Goal: Transaction & Acquisition: Obtain resource

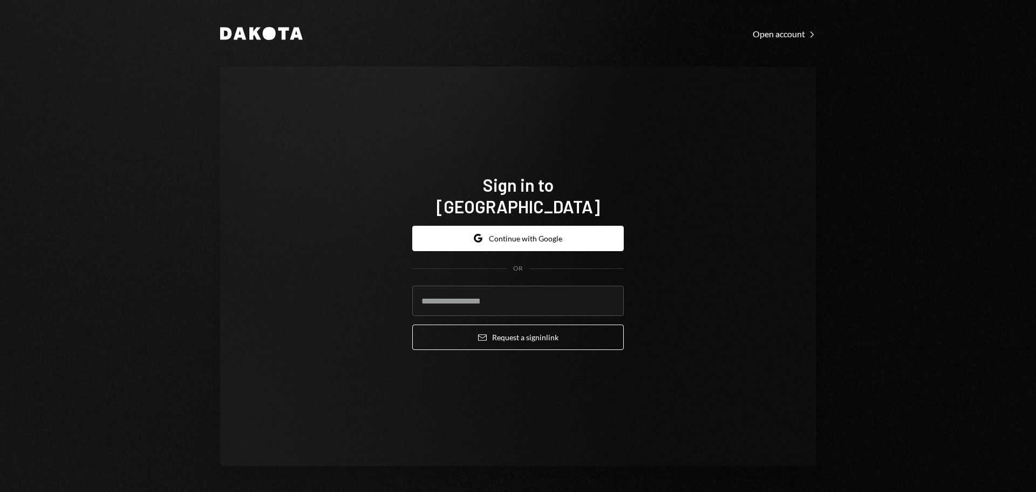
type input "**********"
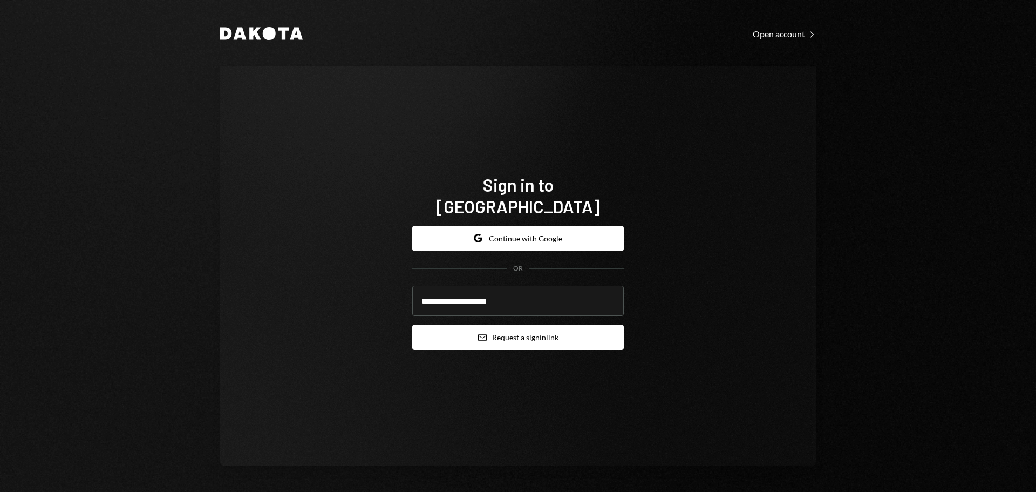
click at [540, 336] on button "Email Request a sign in link" at bounding box center [518, 336] width 212 height 25
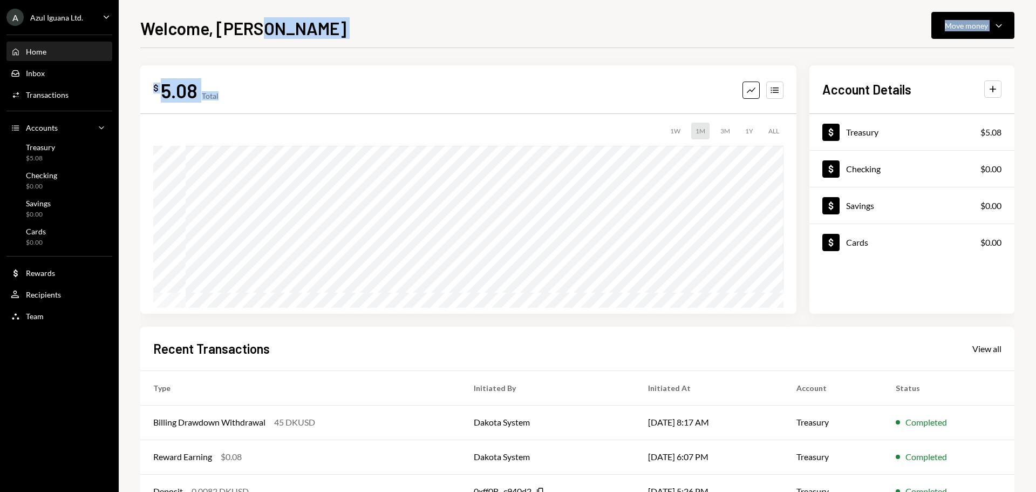
drag, startPoint x: 357, startPoint y: 31, endPoint x: 387, endPoint y: 66, distance: 46.3
click at [386, 70] on div "Welcome, Jason Move money Caret Down $ 5.08 Total Graph Accounts 1W 1M 3M 1Y AL…" at bounding box center [577, 253] width 874 height 477
click at [385, 46] on div "Welcome, Jason Move money Caret Down $ 5.08 Total Graph Accounts 1W 1M 3M 1Y AL…" at bounding box center [577, 253] width 874 height 477
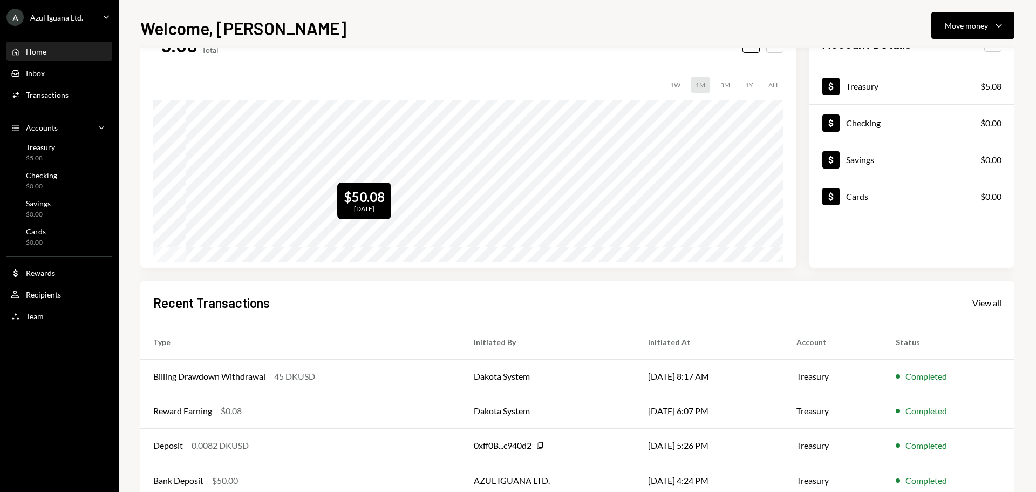
scroll to position [73, 0]
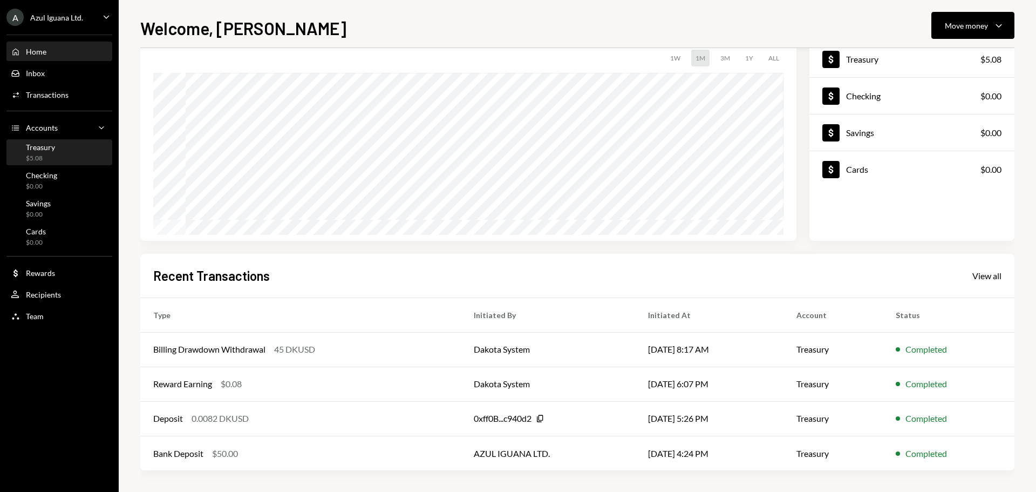
click at [46, 154] on div "$5.08" at bounding box center [40, 158] width 29 height 9
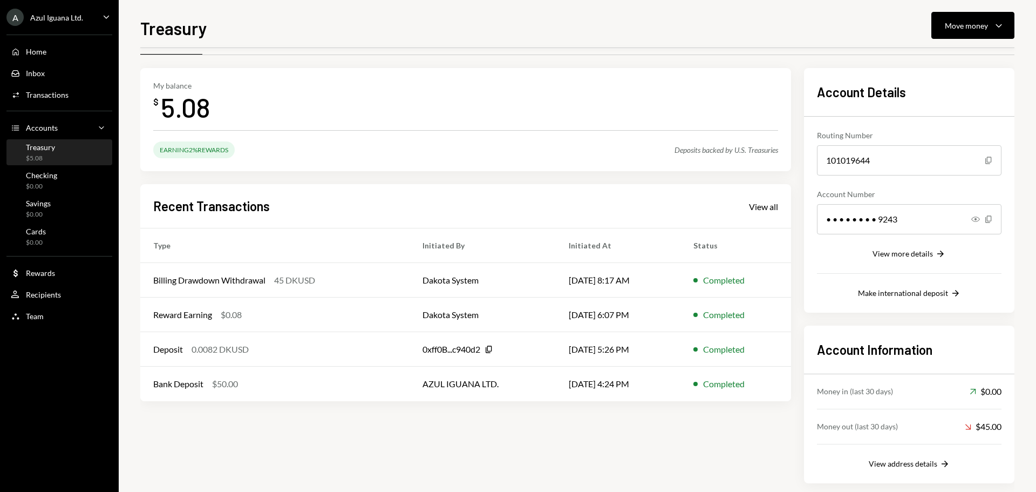
scroll to position [44, 0]
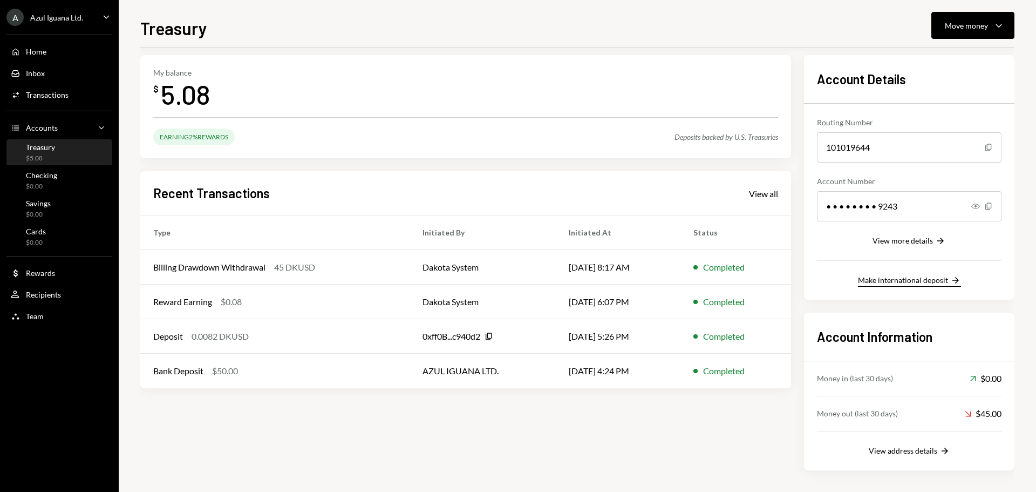
click at [904, 285] on button "Make international deposit Right Arrow" at bounding box center [909, 281] width 103 height 12
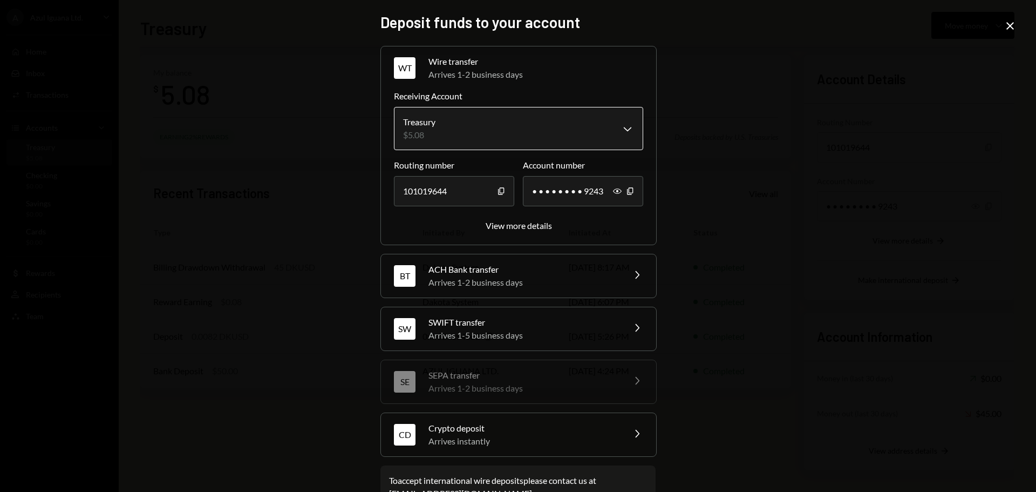
click at [481, 141] on body "A Azul Iguana Ltd. Caret Down Home Home Inbox Inbox Activities Transactions Acc…" at bounding box center [518, 246] width 1036 height 492
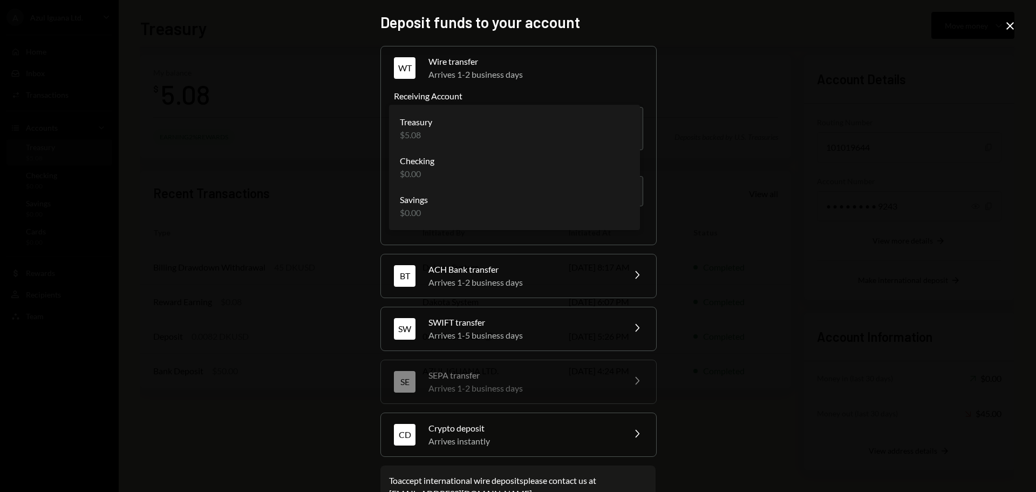
click at [841, 151] on div "**********" at bounding box center [518, 246] width 1036 height 492
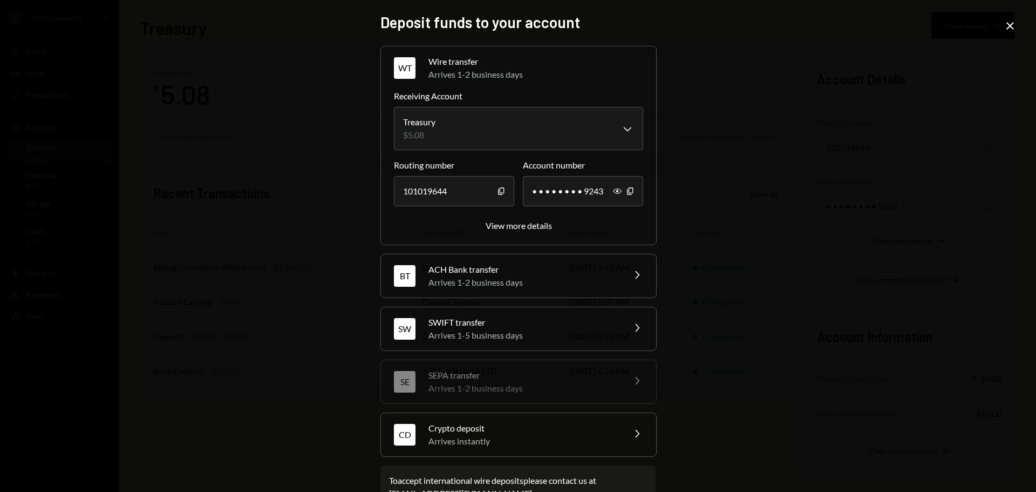
scroll to position [34, 0]
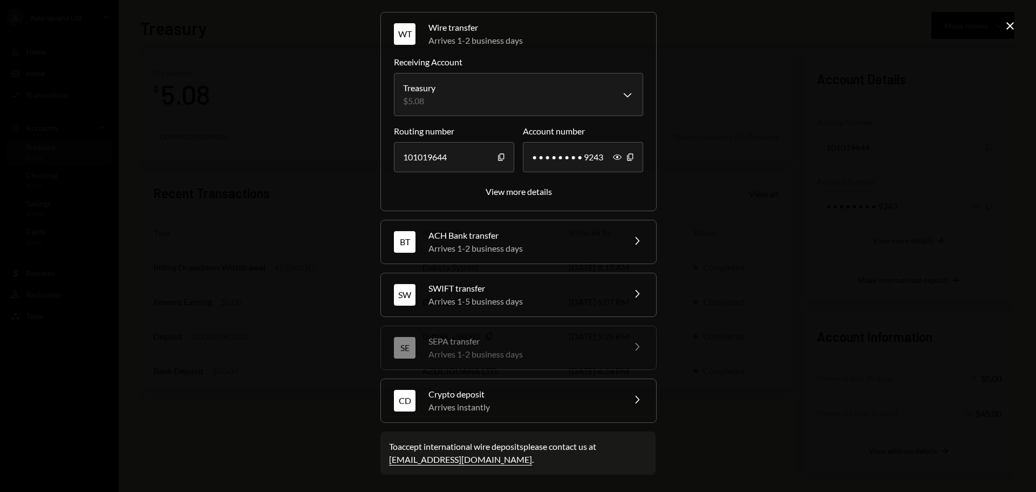
click at [537, 248] on div "Arrives 1-2 business days" at bounding box center [523, 248] width 189 height 13
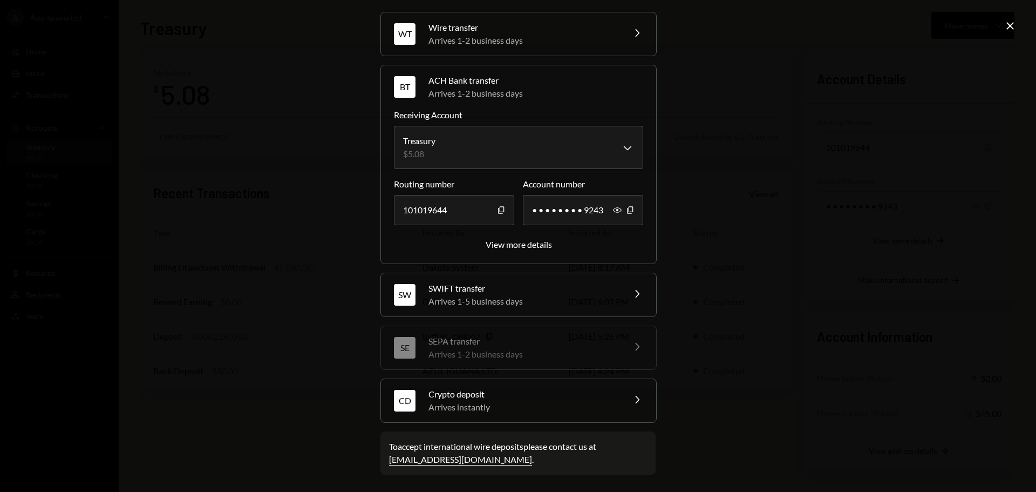
click at [1010, 27] on icon "Close" at bounding box center [1010, 25] width 13 height 13
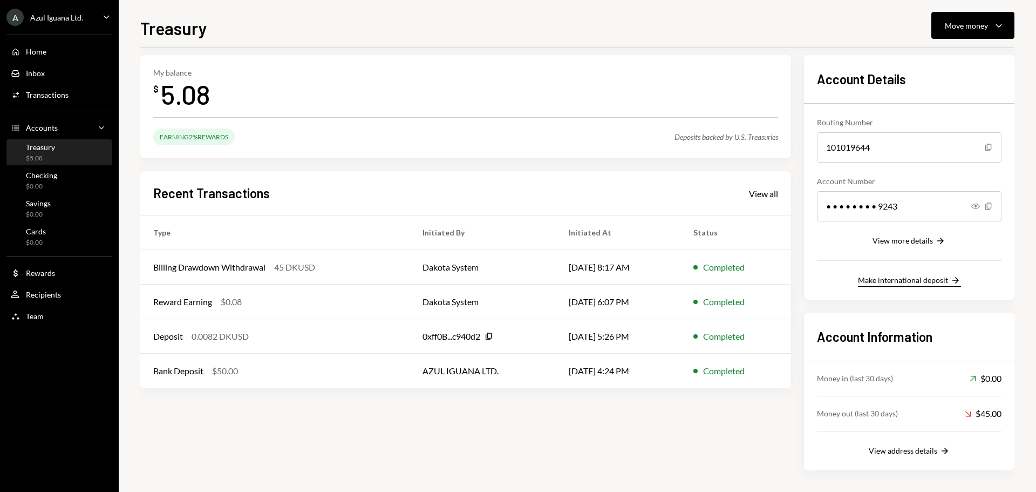
click at [913, 278] on div "Make international deposit" at bounding box center [903, 279] width 90 height 9
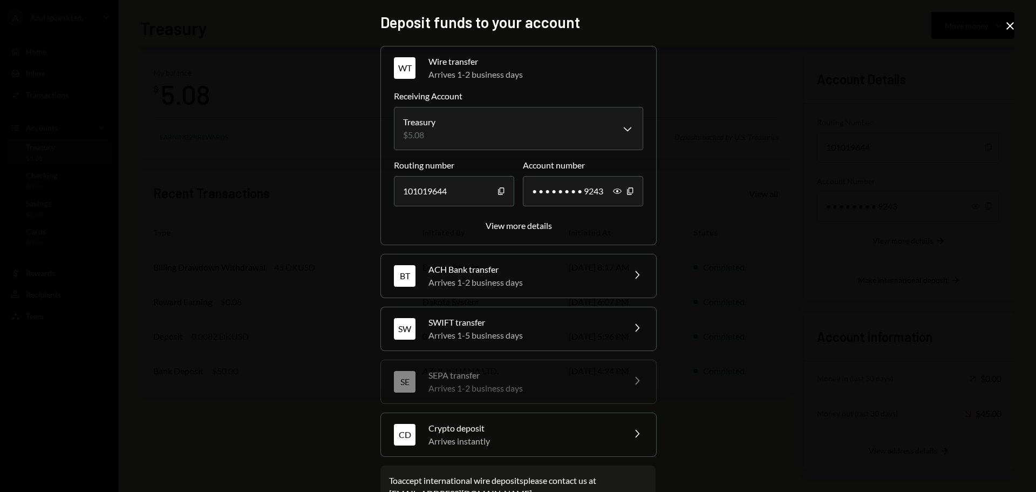
click at [792, 242] on div "**********" at bounding box center [518, 246] width 1036 height 492
click at [559, 274] on div "ACH Bank transfer" at bounding box center [523, 269] width 189 height 13
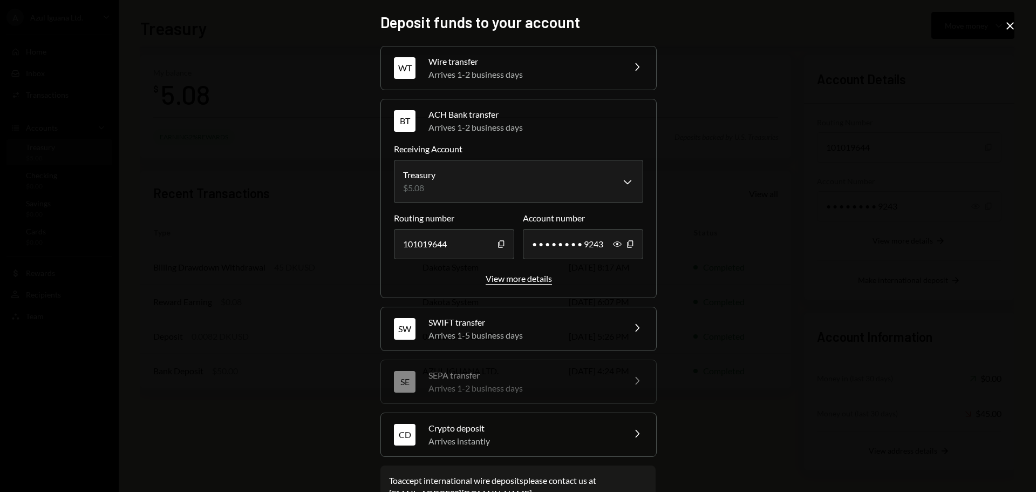
click at [534, 273] on div "View more details" at bounding box center [519, 278] width 66 height 10
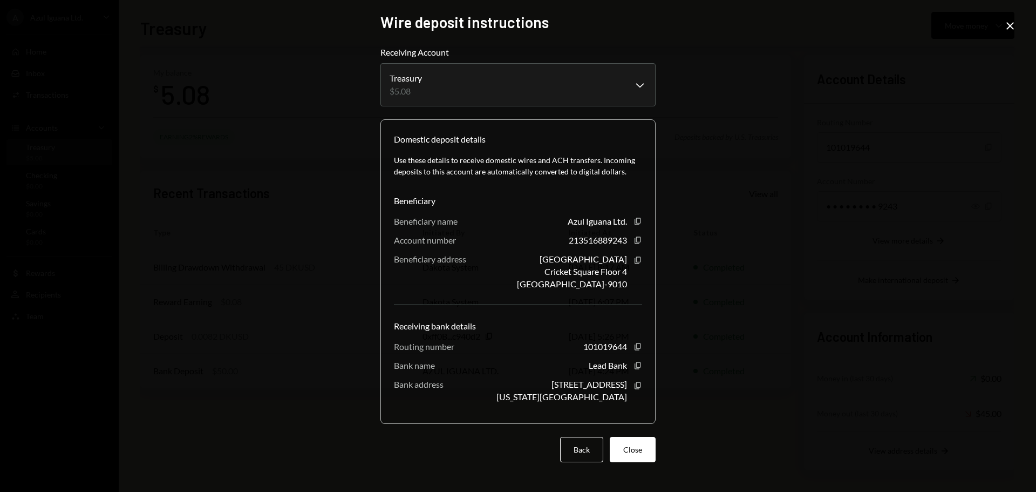
click at [844, 228] on div "**********" at bounding box center [518, 246] width 1036 height 492
click at [1008, 24] on icon at bounding box center [1011, 26] width 8 height 8
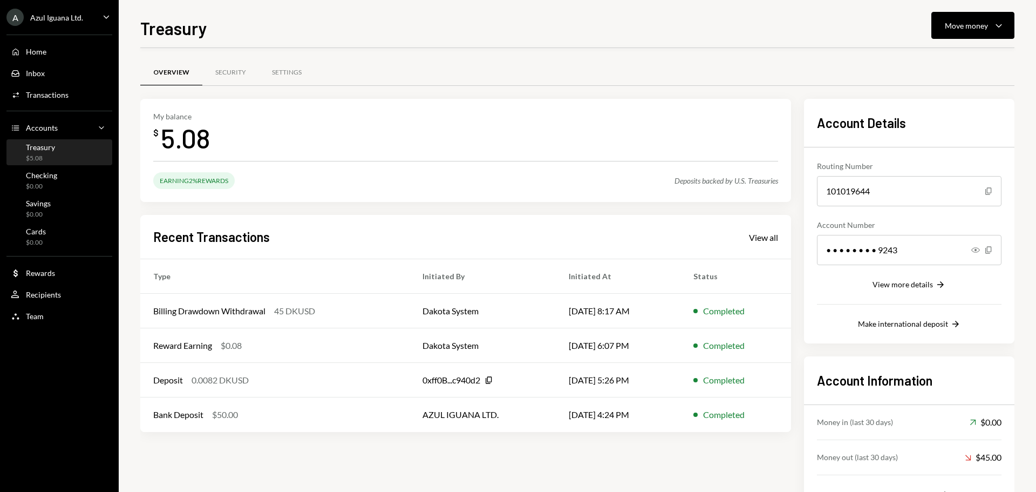
scroll to position [44, 0]
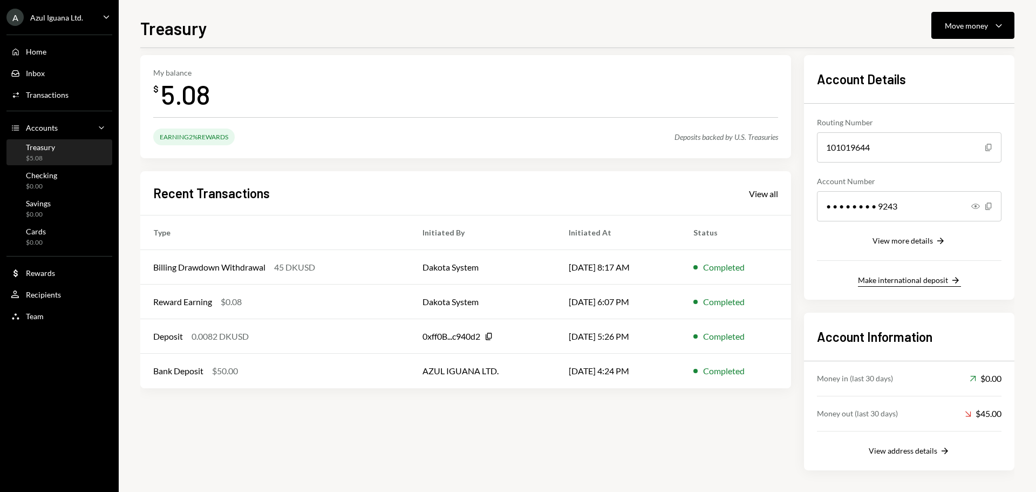
click at [924, 275] on button "Make international deposit Right Arrow" at bounding box center [909, 281] width 103 height 12
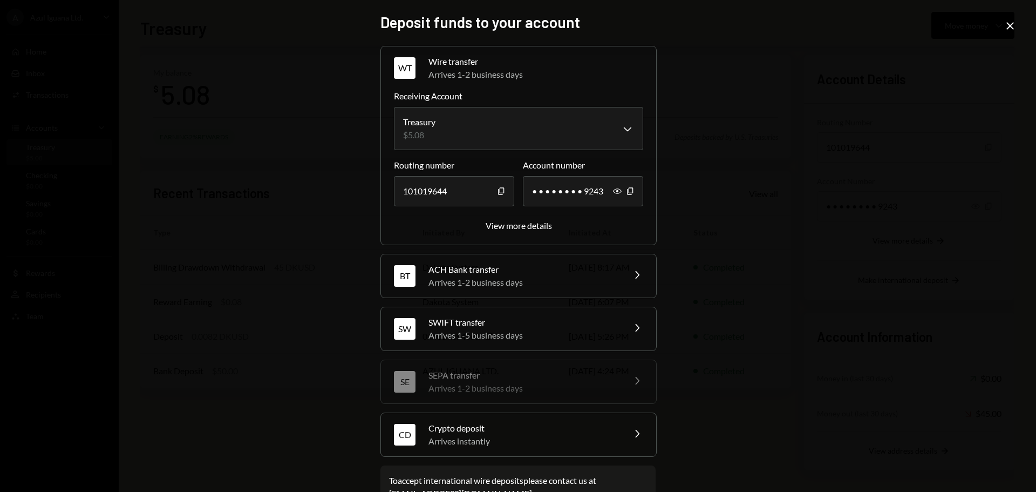
click at [492, 445] on div "Arrives instantly" at bounding box center [523, 440] width 189 height 13
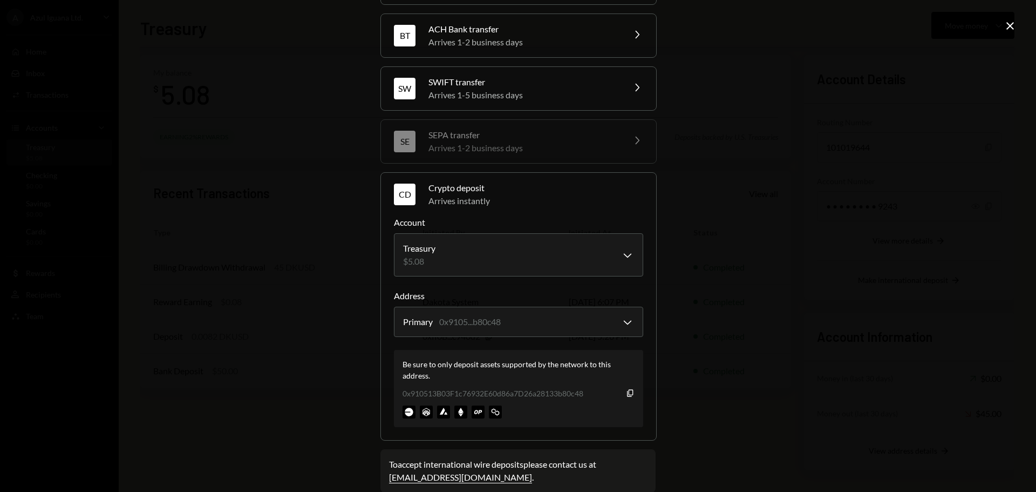
scroll to position [103, 0]
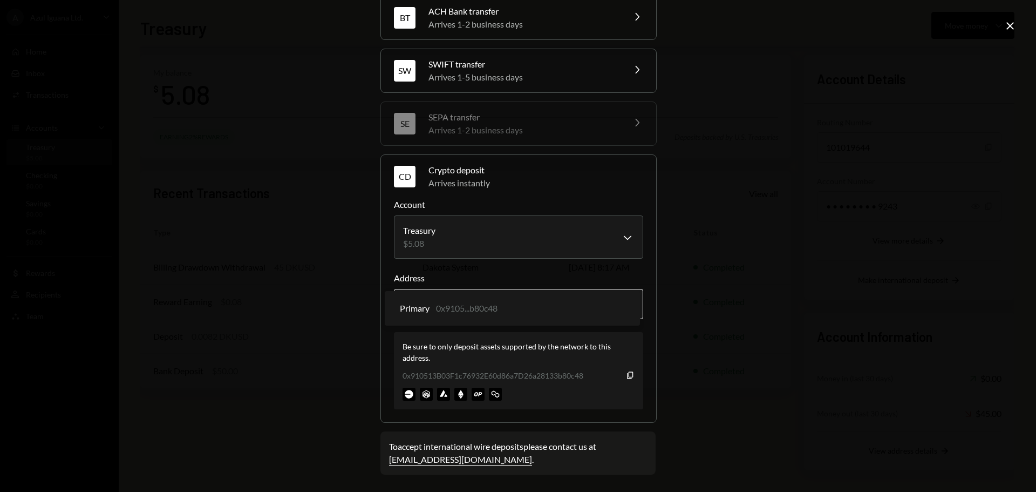
click at [579, 306] on body "A Azul Iguana Ltd. Caret Down Home Home Inbox Inbox Activities Transactions Acc…" at bounding box center [518, 246] width 1036 height 492
click at [628, 374] on icon "Copy" at bounding box center [630, 375] width 9 height 9
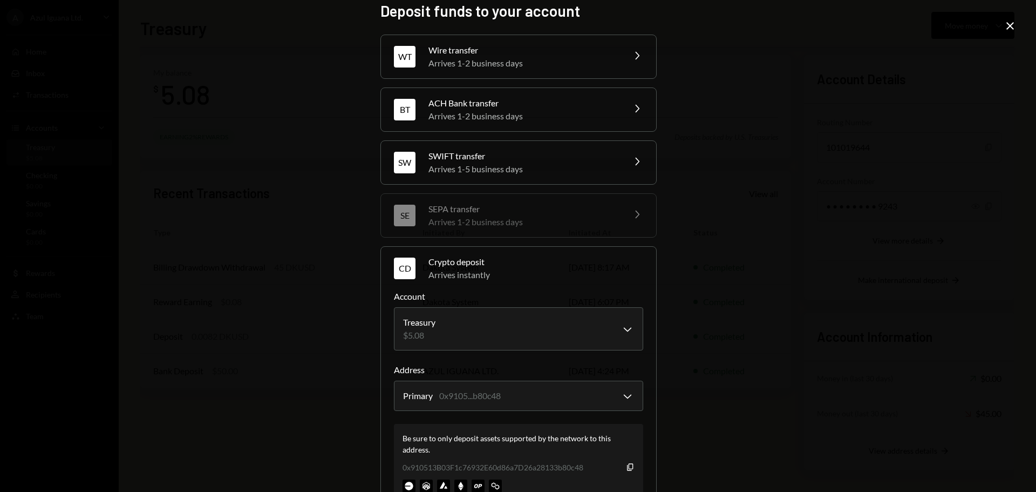
scroll to position [0, 0]
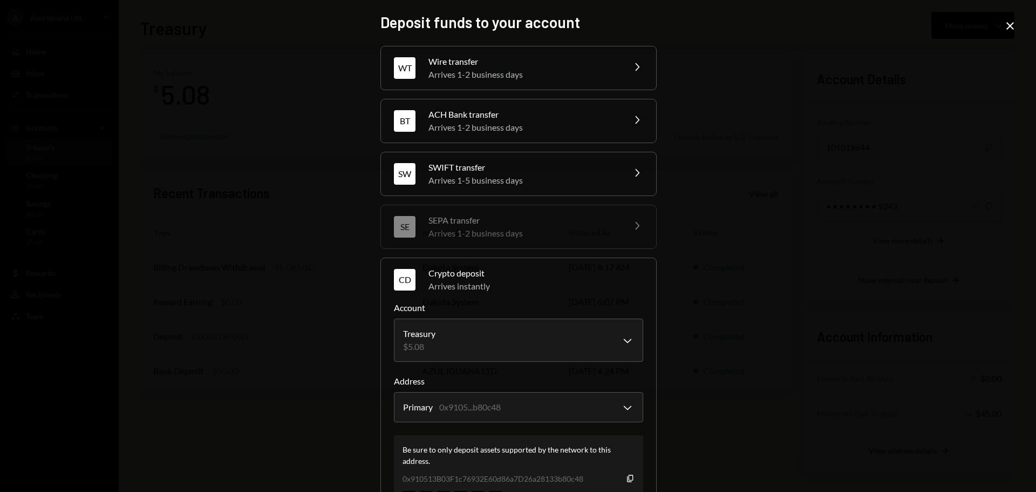
click at [749, 338] on div "**********" at bounding box center [518, 246] width 1036 height 492
drag, startPoint x: 743, startPoint y: 328, endPoint x: 863, endPoint y: 96, distance: 261.9
click at [749, 318] on div "**********" at bounding box center [518, 246] width 1036 height 492
drag, startPoint x: 1011, startPoint y: 28, endPoint x: 978, endPoint y: 42, distance: 35.8
click at [1012, 28] on icon "Close" at bounding box center [1010, 25] width 13 height 13
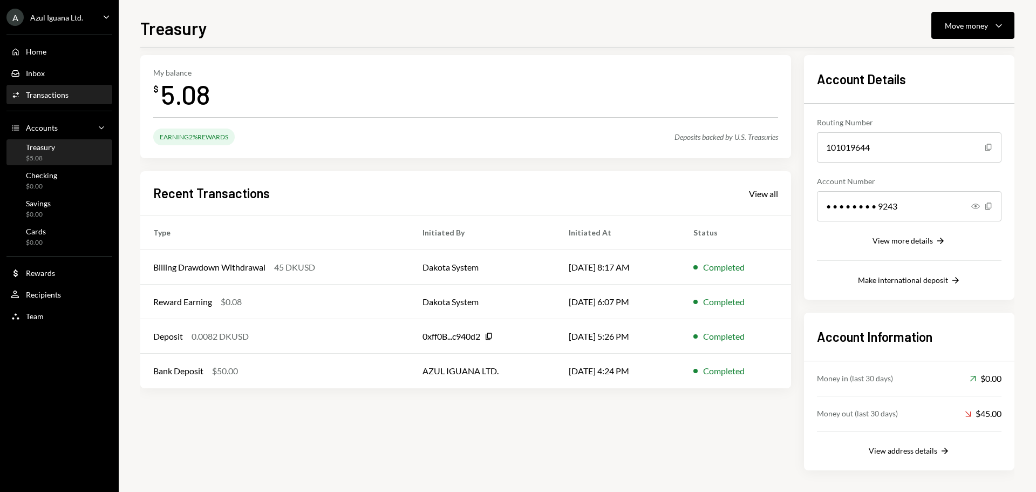
click at [24, 92] on div "Activities Transactions" at bounding box center [40, 95] width 58 height 10
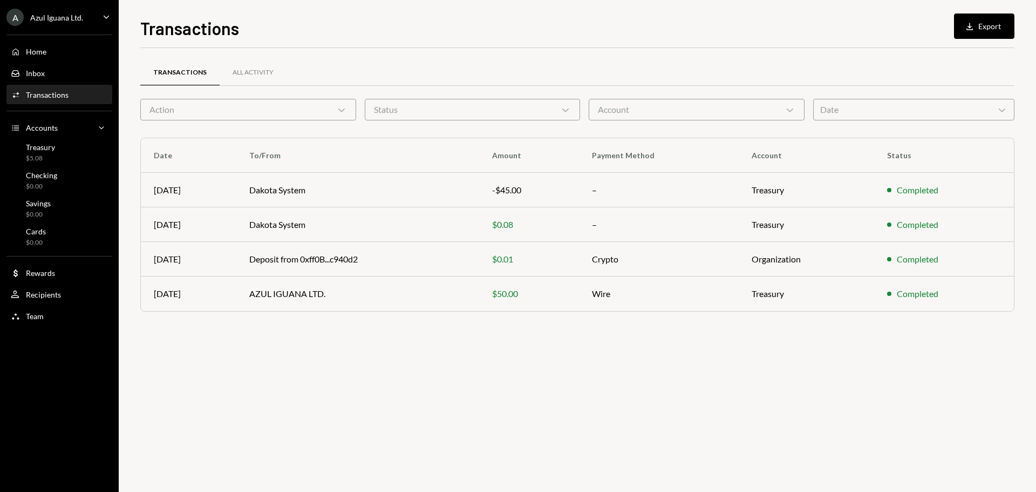
click at [354, 350] on div "Transactions All Activity Action Chevron Down Status Chevron Down Account Chevr…" at bounding box center [577, 270] width 874 height 444
drag, startPoint x: 540, startPoint y: 290, endPoint x: 692, endPoint y: 289, distance: 152.2
click at [692, 289] on tr "Jan 29 AZUL IGUANA LTD. $50.00 Wire Treasury Completed" at bounding box center [577, 293] width 873 height 35
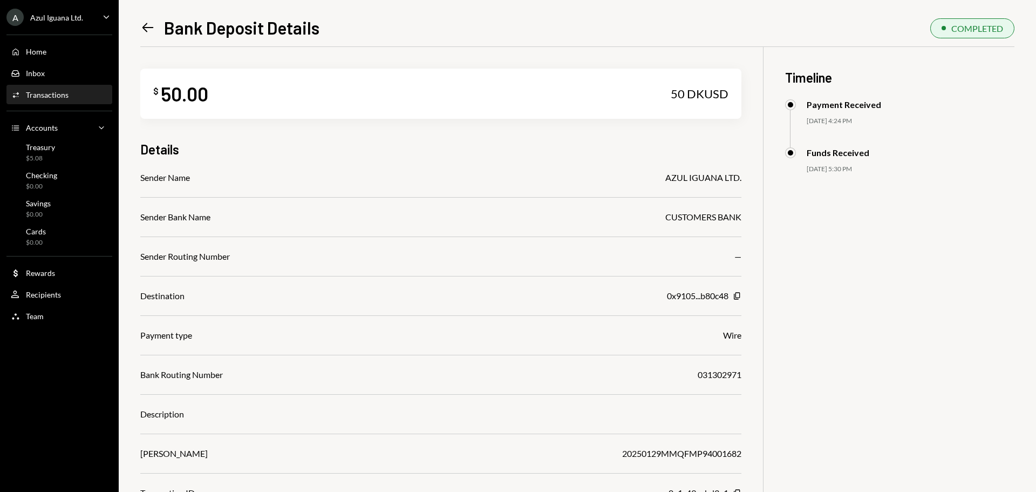
click at [145, 23] on icon "Left Arrow" at bounding box center [147, 27] width 15 height 15
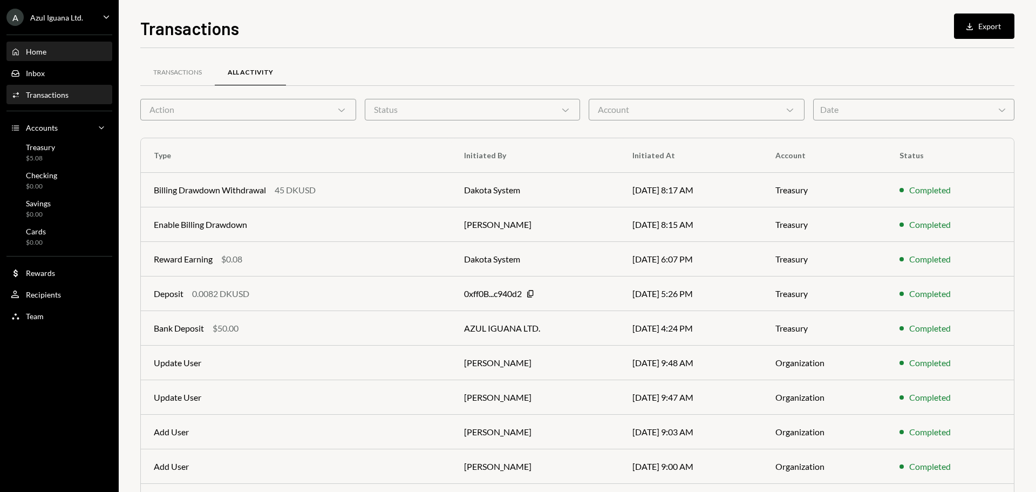
click at [62, 56] on div "Home Home" at bounding box center [59, 52] width 97 height 10
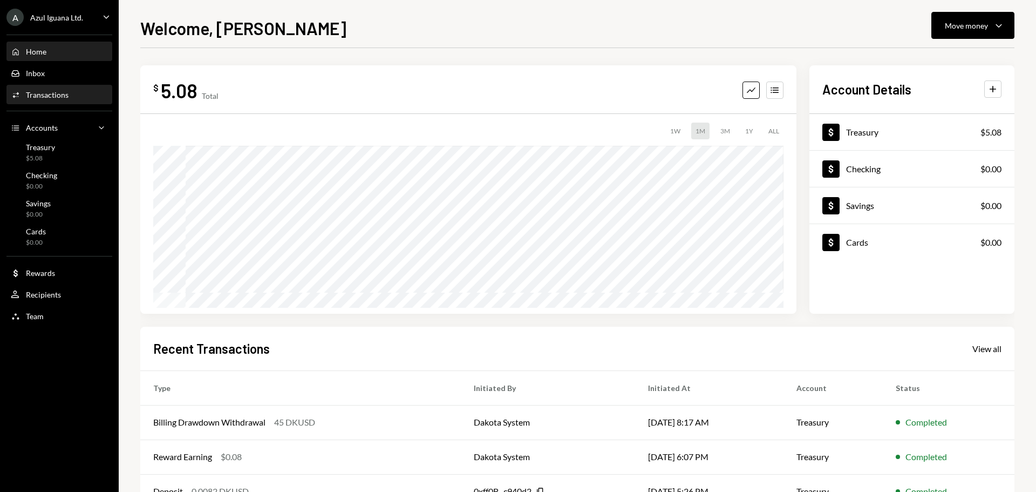
click at [49, 89] on div "Activities Transactions" at bounding box center [59, 95] width 97 height 18
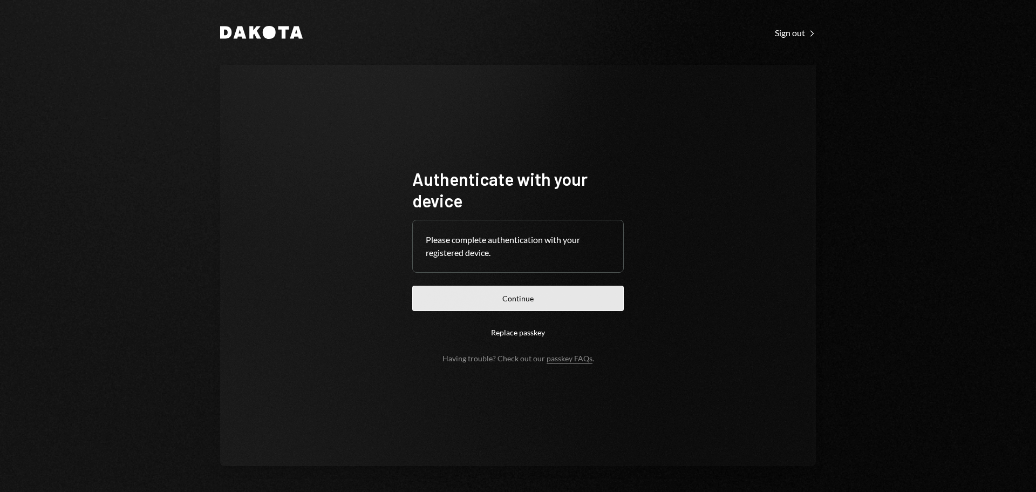
click at [532, 309] on button "Continue" at bounding box center [518, 297] width 212 height 25
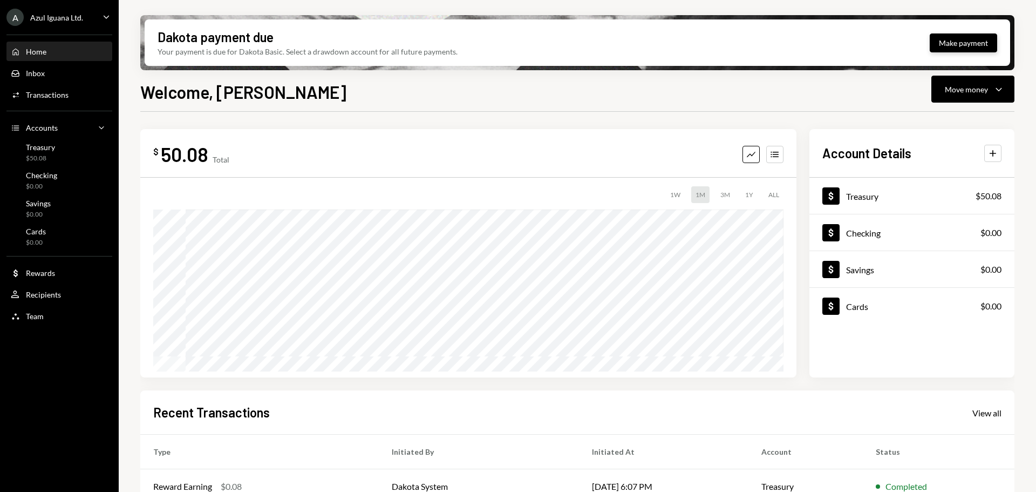
click at [953, 45] on button "Make payment" at bounding box center [963, 42] width 67 height 19
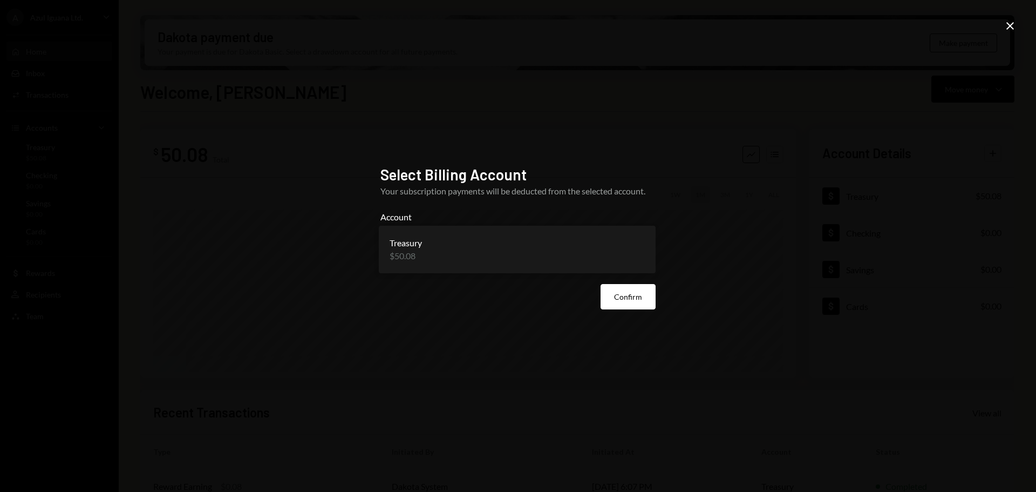
click at [489, 253] on body "**********" at bounding box center [518, 246] width 1036 height 492
drag, startPoint x: 656, startPoint y: 299, endPoint x: 613, endPoint y: 296, distance: 42.7
click at [652, 299] on div "**********" at bounding box center [518, 246] width 301 height 188
click at [619, 296] on button "Confirm" at bounding box center [628, 296] width 55 height 25
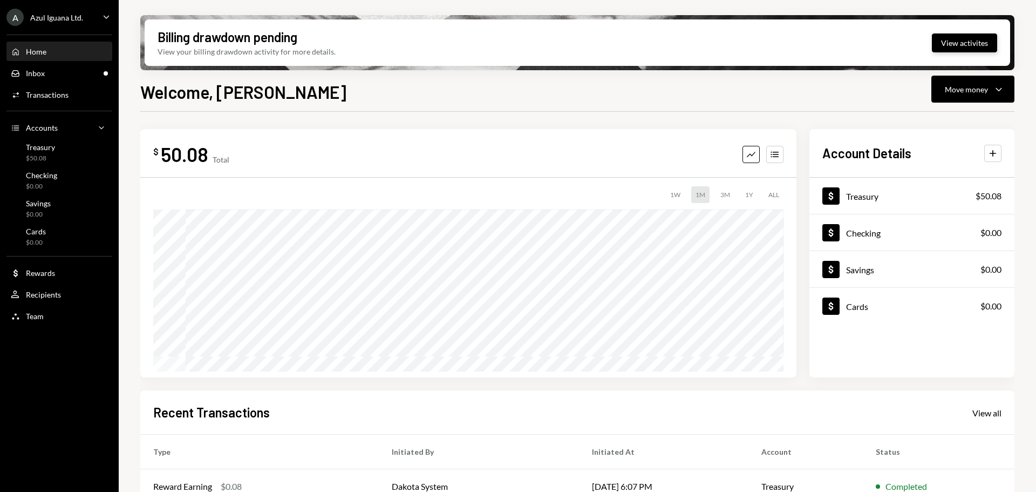
click at [978, 39] on button "View activites" at bounding box center [964, 42] width 65 height 19
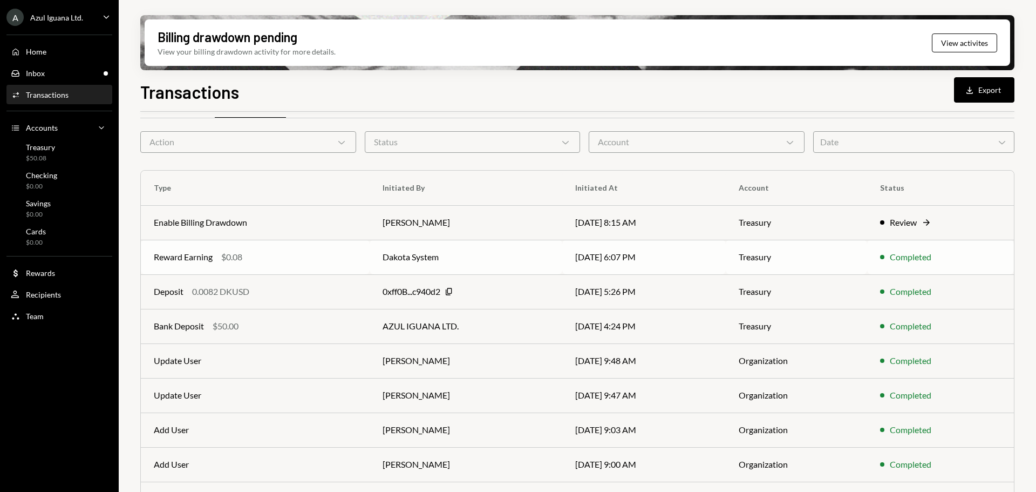
scroll to position [15, 0]
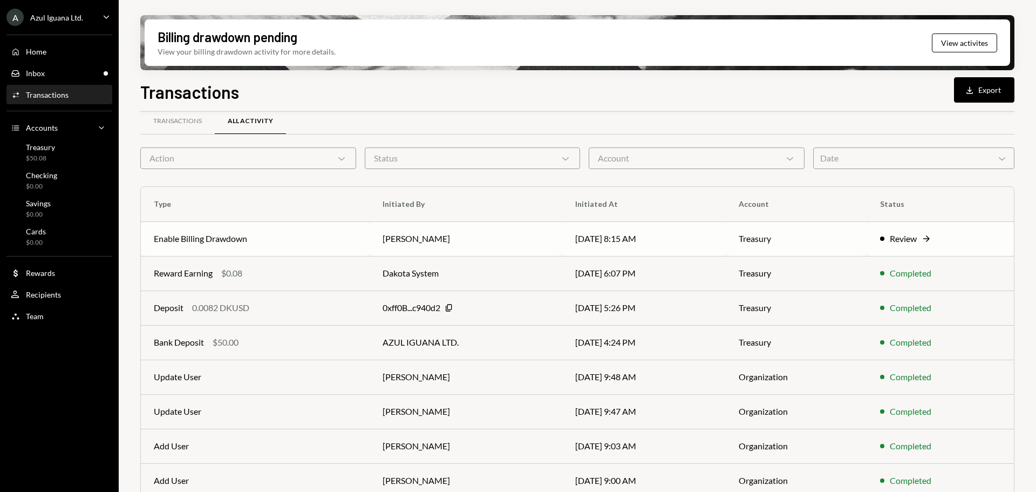
click at [902, 237] on div "Review" at bounding box center [903, 238] width 27 height 13
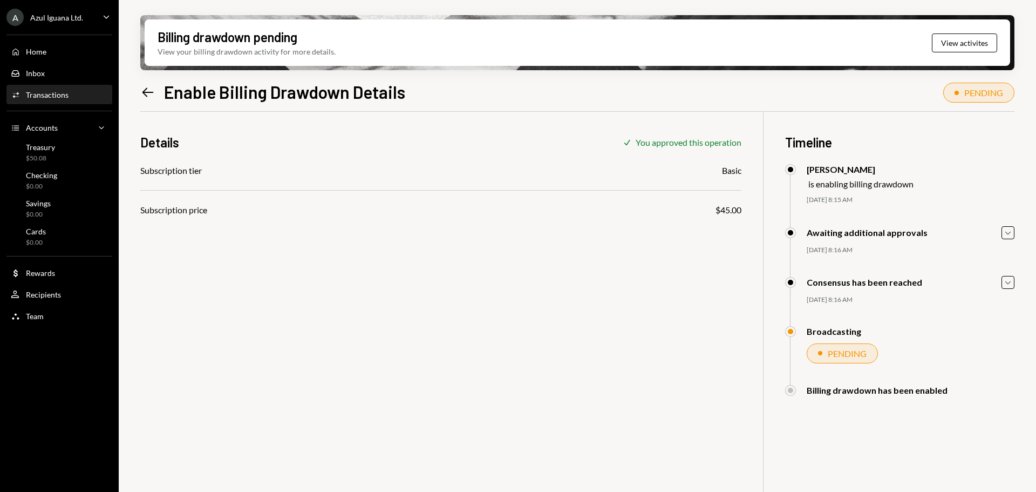
click at [365, 282] on div "Details Check You approved this operation Subscription tier Basic Subscription …" at bounding box center [577, 358] width 874 height 492
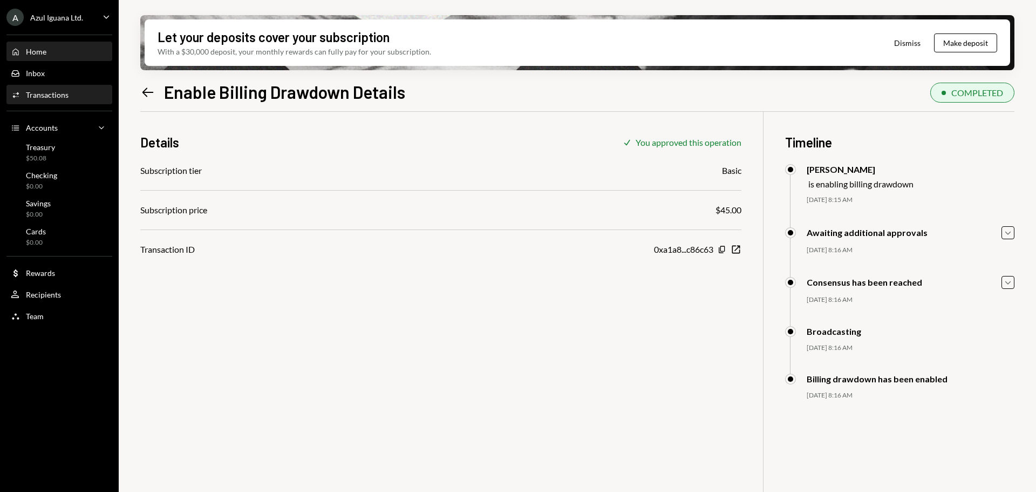
click at [47, 52] on div "Home Home" at bounding box center [59, 52] width 97 height 10
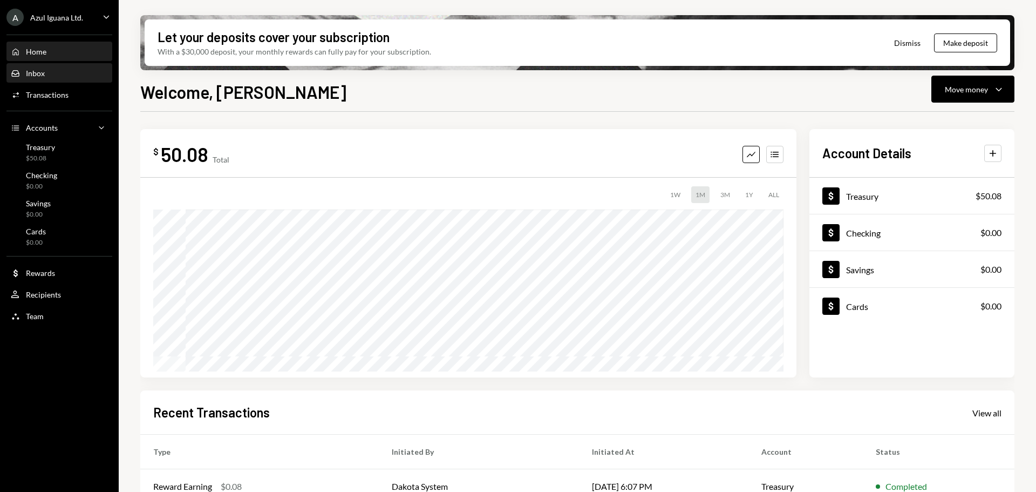
click at [54, 69] on div "Inbox Inbox" at bounding box center [59, 74] width 97 height 10
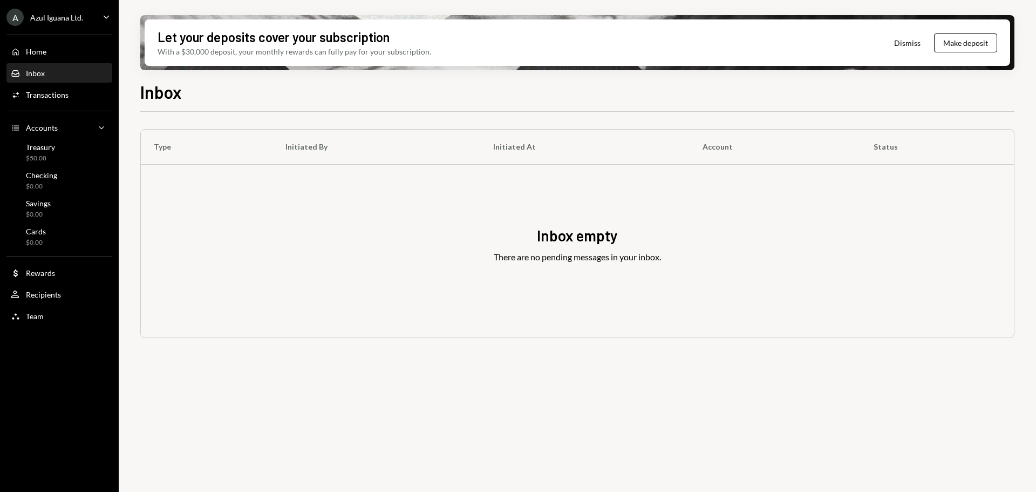
click at [899, 37] on button "Dismiss" at bounding box center [907, 42] width 53 height 25
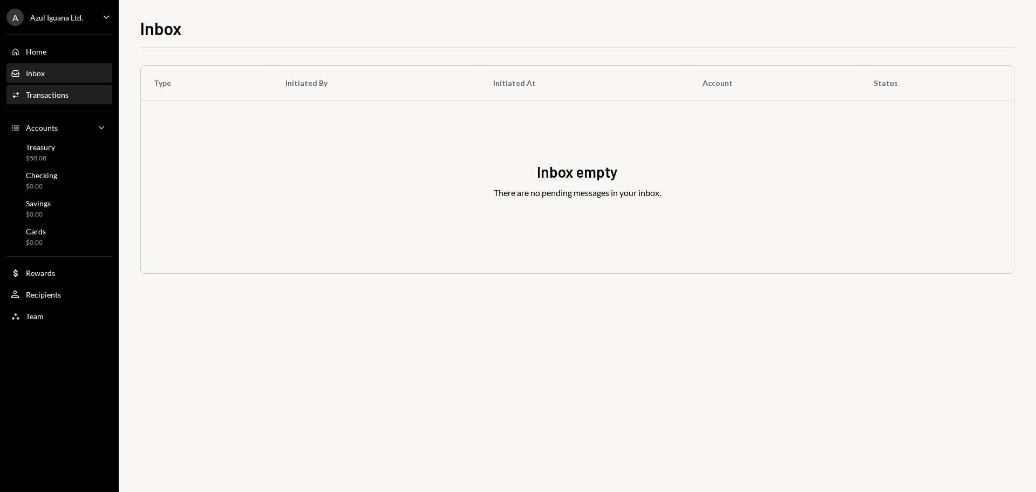
click at [38, 100] on div "Activities Transactions" at bounding box center [59, 95] width 97 height 18
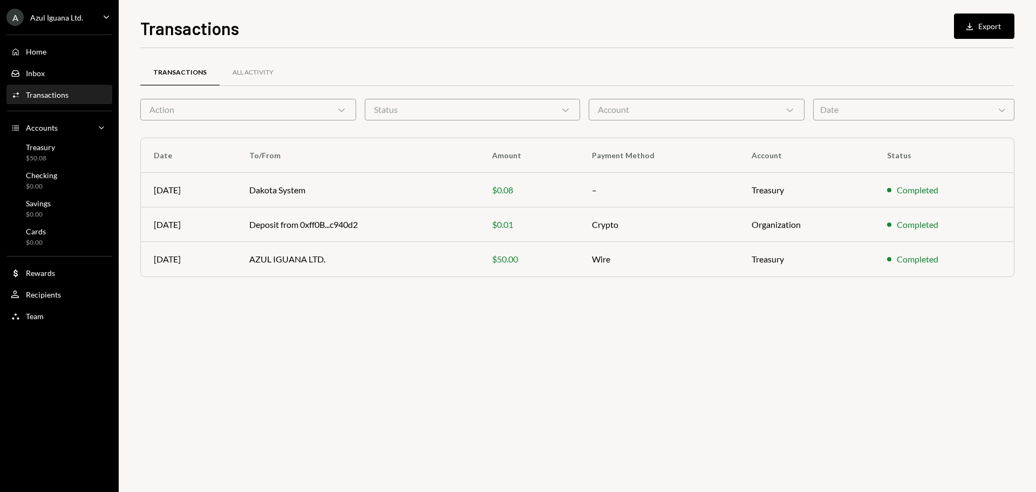
click at [97, 20] on div "A Azul Iguana Ltd. Caret Down" at bounding box center [59, 17] width 119 height 17
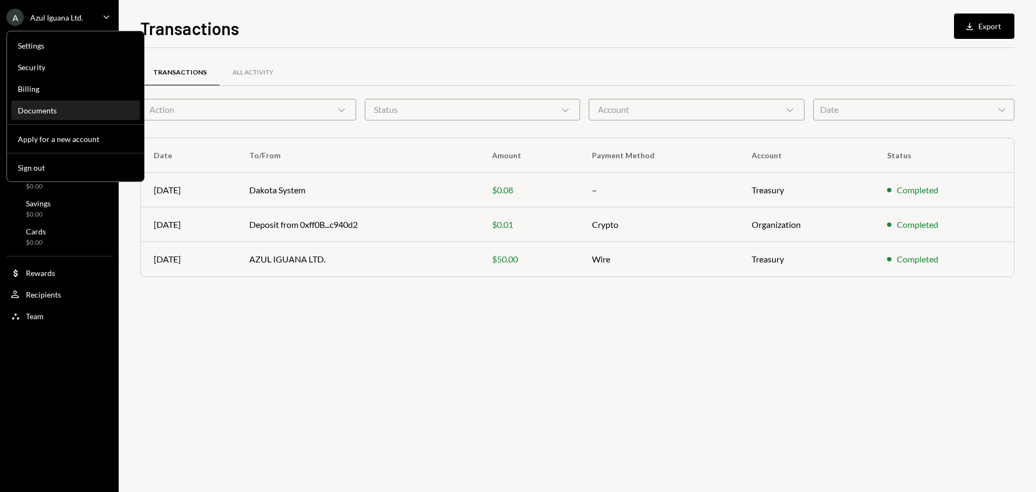
click at [50, 111] on div "Documents" at bounding box center [75, 110] width 115 height 9
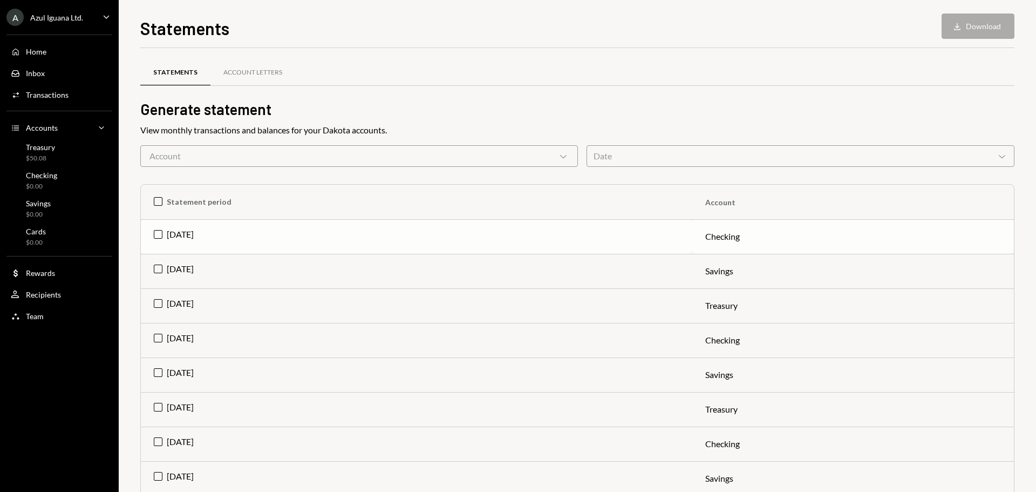
click at [157, 232] on td "Aug 2025" at bounding box center [417, 236] width 552 height 35
click at [246, 72] on div "Account Letters" at bounding box center [252, 72] width 59 height 9
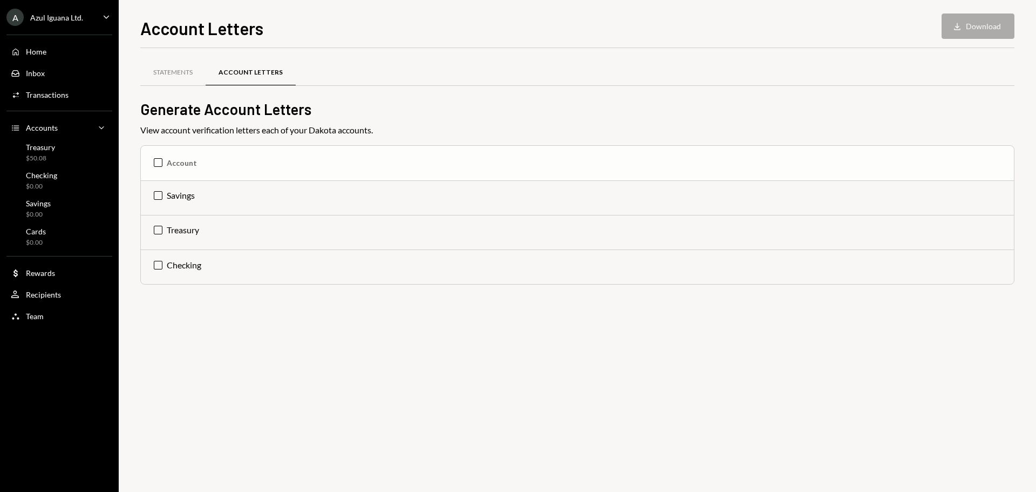
click at [161, 161] on th "Account" at bounding box center [577, 163] width 873 height 35
click at [975, 13] on button "Download Download (3)" at bounding box center [973, 25] width 83 height 25
click at [284, 364] on div "Statements Account Letters Generate Account Letters View account verification l…" at bounding box center [577, 270] width 874 height 444
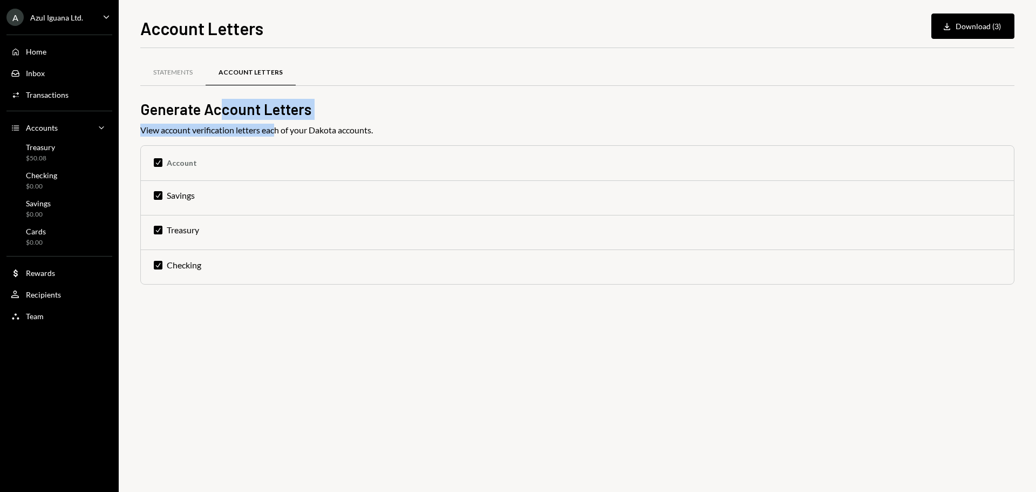
drag, startPoint x: 220, startPoint y: 109, endPoint x: 277, endPoint y: 134, distance: 62.4
click at [277, 134] on div "Statements Account Letters Generate Account Letters View account verification l…" at bounding box center [577, 185] width 874 height 241
click at [277, 134] on div "View account verification letters each of your Dakota accounts." at bounding box center [577, 130] width 874 height 13
drag, startPoint x: 326, startPoint y: 134, endPoint x: 257, endPoint y: 112, distance: 72.5
click at [257, 112] on div "Statements Account Letters Generate Account Letters View account verification l…" at bounding box center [577, 185] width 874 height 241
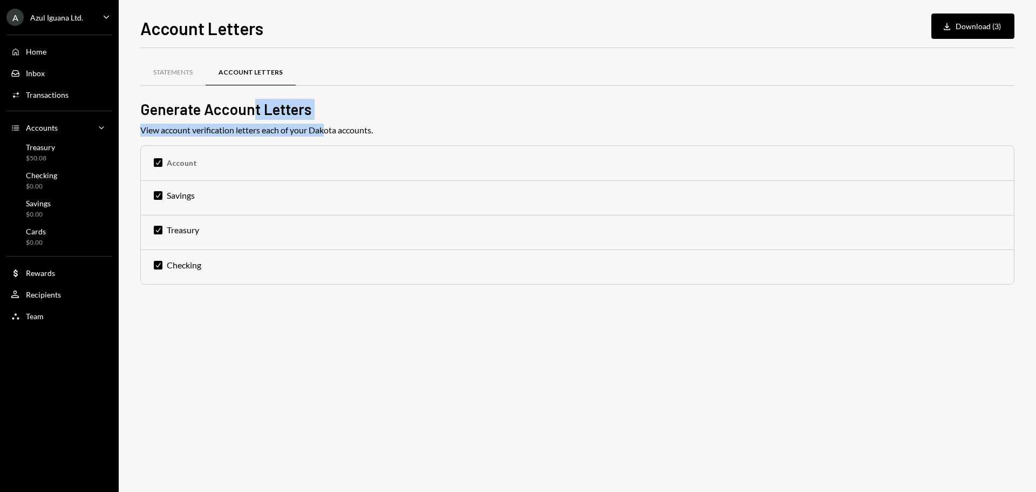
click at [257, 112] on h2 "Generate Account Letters" at bounding box center [577, 109] width 874 height 21
drag, startPoint x: 218, startPoint y: 105, endPoint x: 270, endPoint y: 126, distance: 55.9
click at [270, 126] on div "Statements Account Letters Generate Account Letters View account verification l…" at bounding box center [577, 185] width 874 height 241
click at [271, 126] on div "View account verification letters each of your Dakota accounts." at bounding box center [577, 130] width 874 height 13
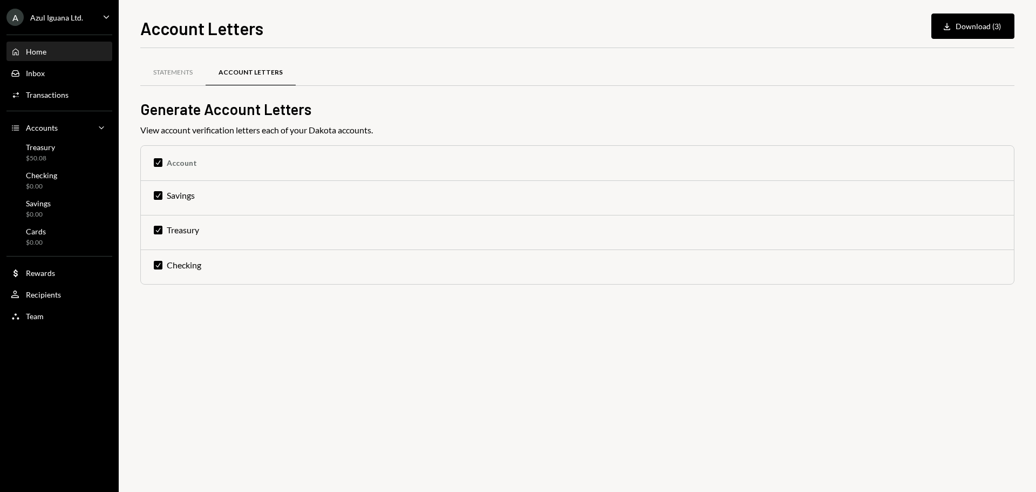
click at [49, 47] on div "Home Home" at bounding box center [59, 52] width 97 height 10
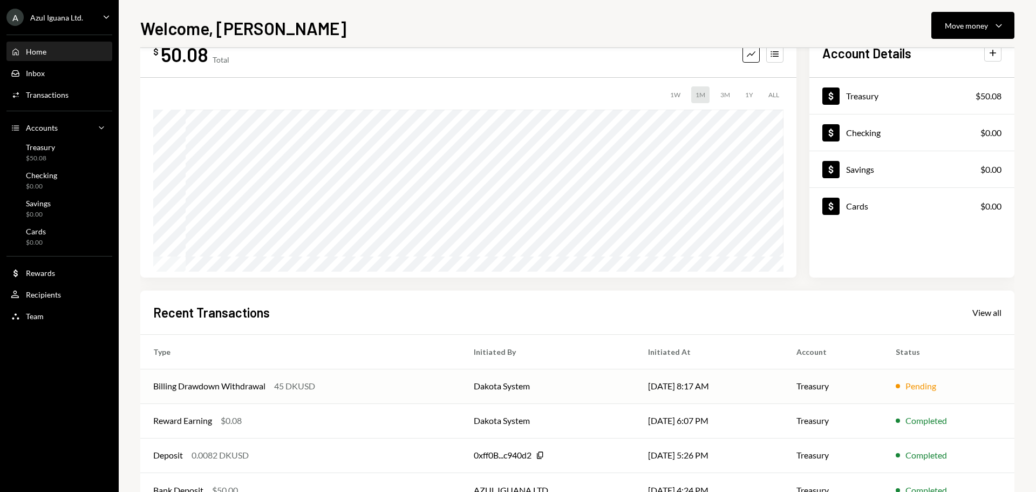
scroll to position [73, 0]
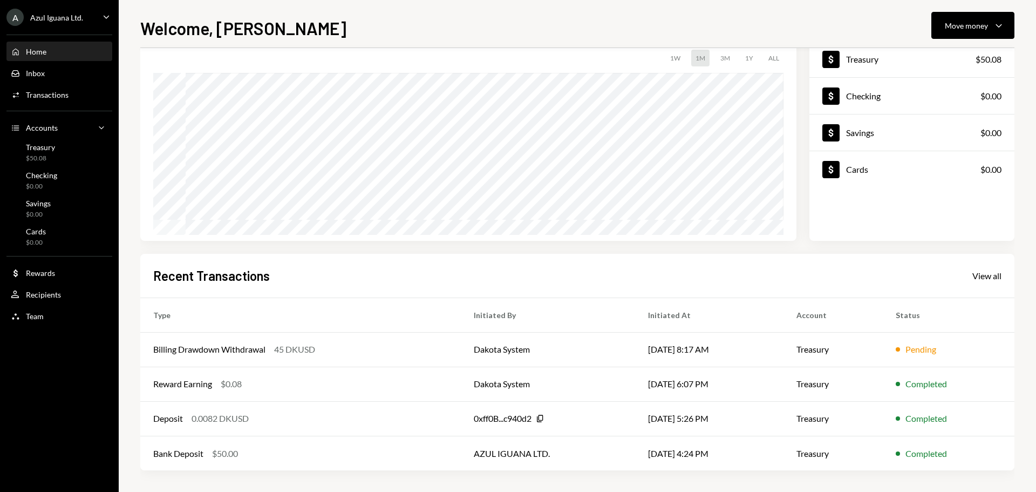
click at [62, 28] on div "Home Home Inbox Inbox Activities Transactions Accounts Accounts Caret Down Trea…" at bounding box center [59, 178] width 119 height 300
click at [72, 21] on div "Azul Iguana Ltd." at bounding box center [56, 17] width 53 height 9
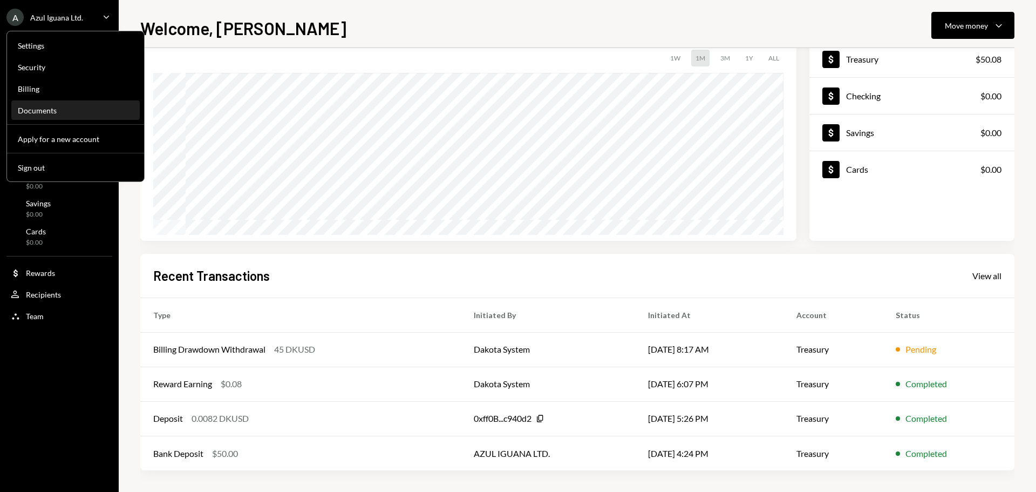
click at [66, 108] on div "Documents" at bounding box center [75, 110] width 115 height 9
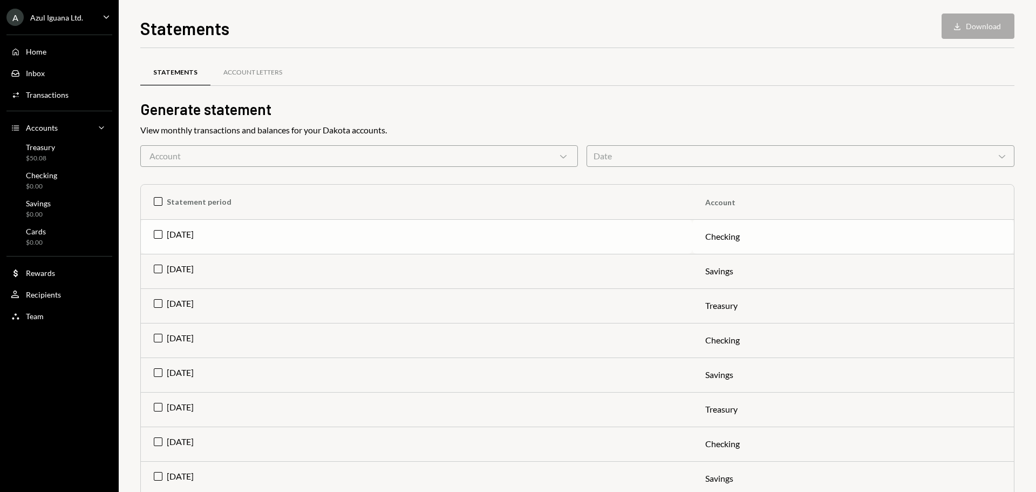
click at [154, 229] on td "Aug 2025" at bounding box center [417, 236] width 552 height 35
click at [973, 33] on button "Download Download" at bounding box center [978, 25] width 73 height 25
click at [158, 234] on td "Check Aug 2025" at bounding box center [417, 236] width 552 height 35
click at [159, 301] on td "Aug 2025" at bounding box center [417, 305] width 552 height 35
click at [976, 21] on button "Download Download" at bounding box center [978, 25] width 73 height 25
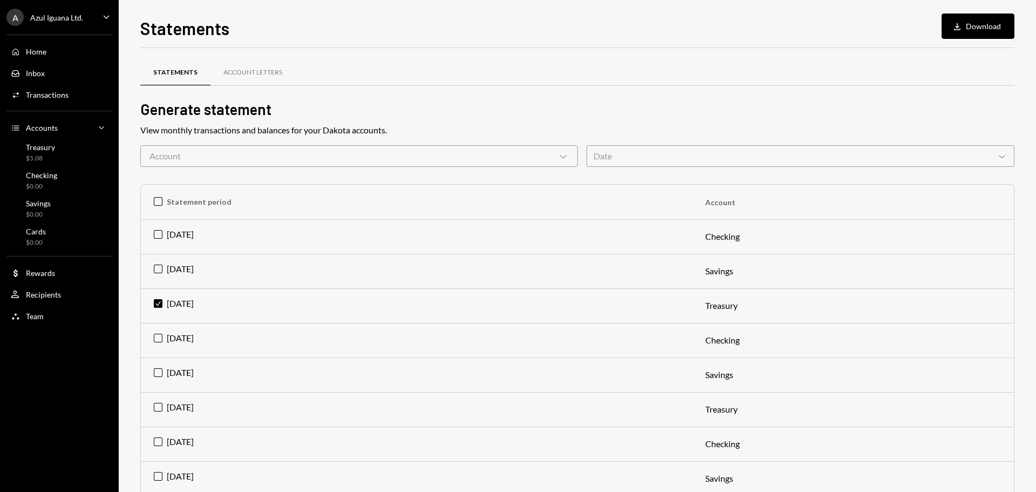
click at [818, 78] on div "Statements Account Letters" at bounding box center [577, 73] width 874 height 28
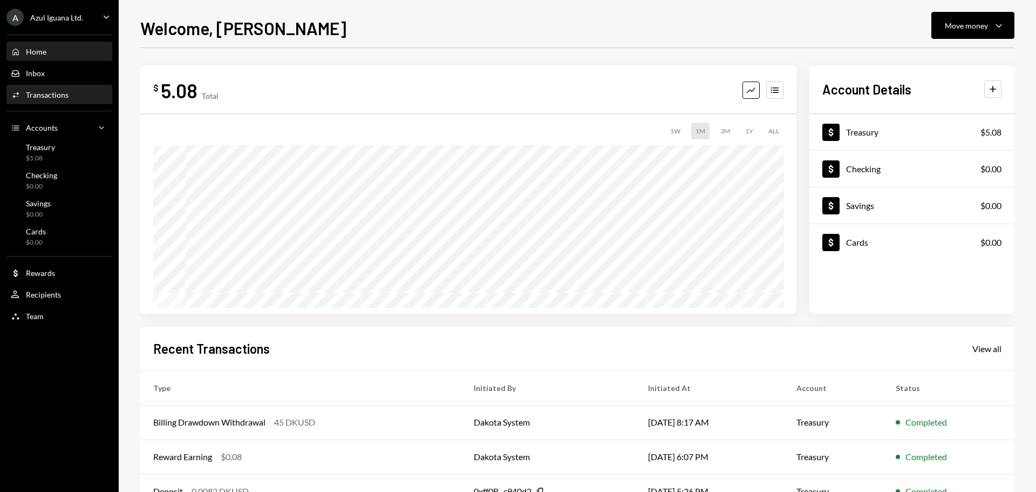
click at [53, 92] on div "Transactions" at bounding box center [47, 94] width 43 height 9
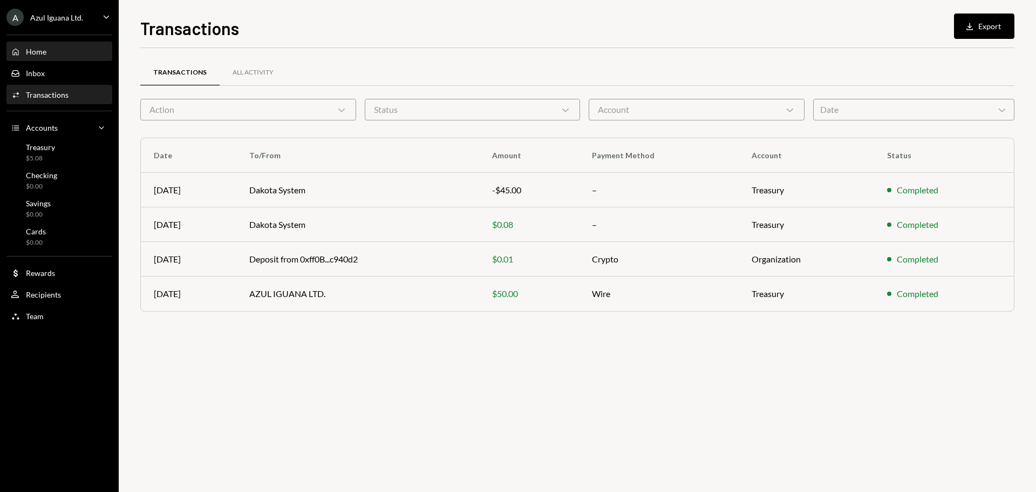
click at [62, 49] on div "Home Home" at bounding box center [59, 52] width 97 height 10
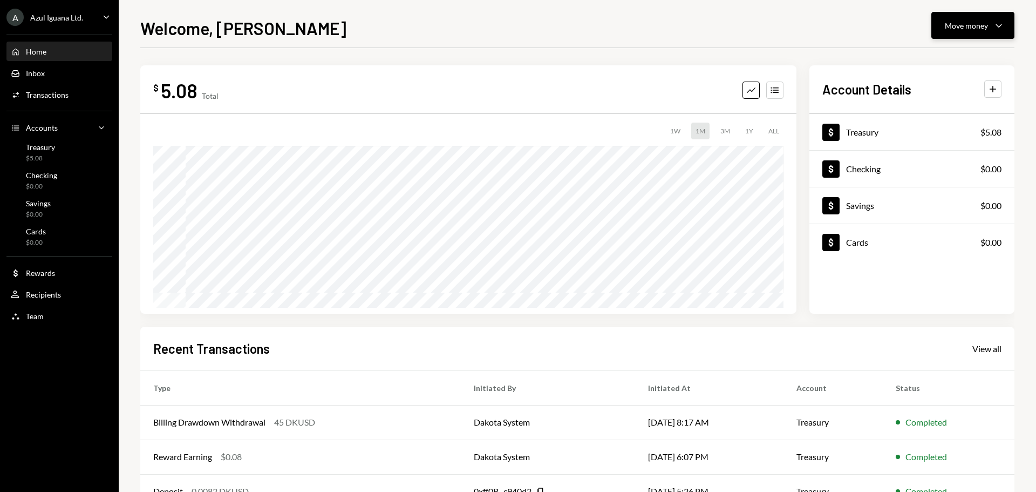
click at [982, 29] on div "Move money" at bounding box center [966, 25] width 43 height 11
click at [947, 111] on div "Deposit" at bounding box center [964, 106] width 79 height 11
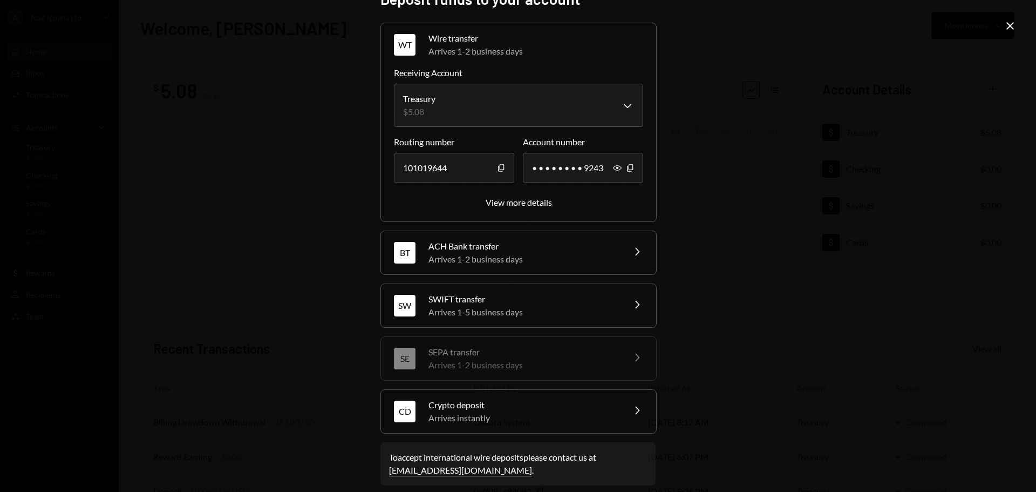
scroll to position [34, 0]
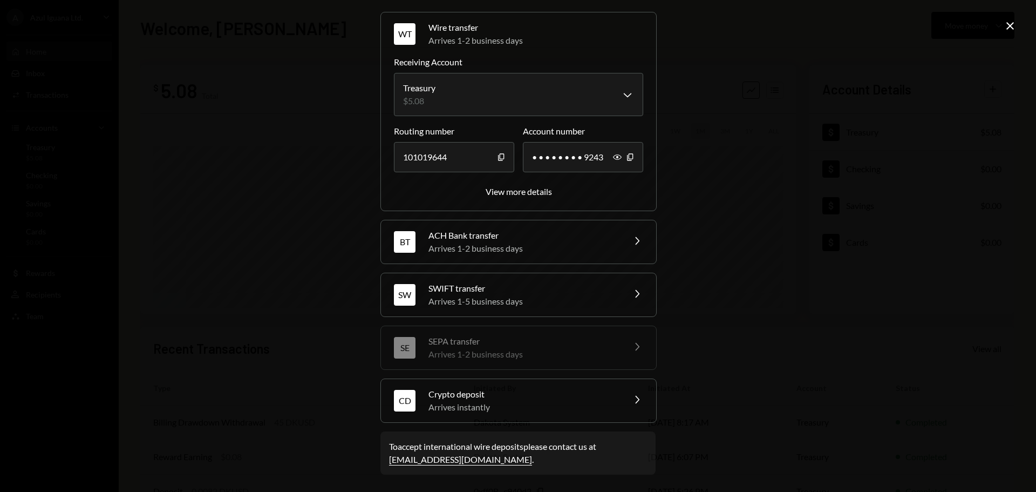
click at [313, 145] on div "**********" at bounding box center [518, 246] width 1036 height 492
click at [263, 99] on div "**********" at bounding box center [518, 246] width 1036 height 492
click at [1001, 25] on div "**********" at bounding box center [518, 246] width 1036 height 492
click at [1008, 27] on icon "Close" at bounding box center [1010, 25] width 13 height 13
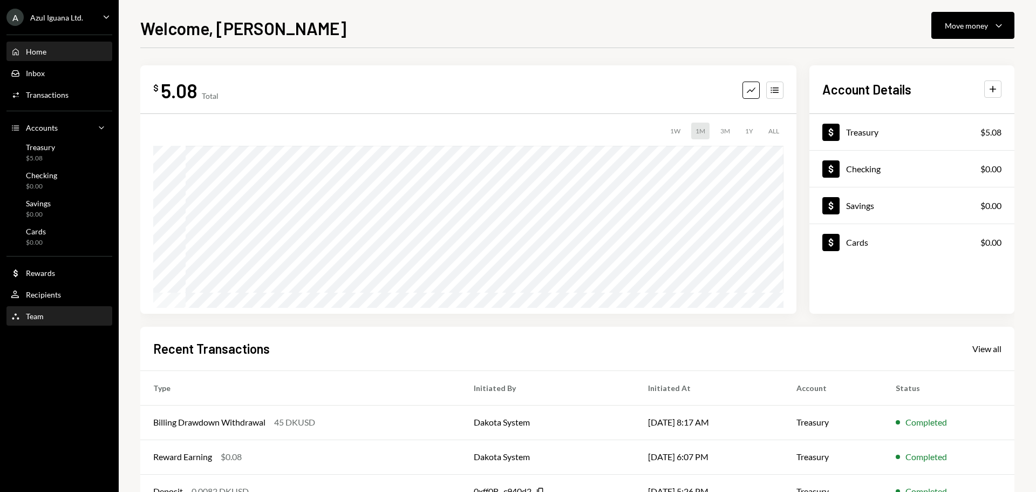
click at [54, 316] on div "Team Team" at bounding box center [59, 316] width 97 height 10
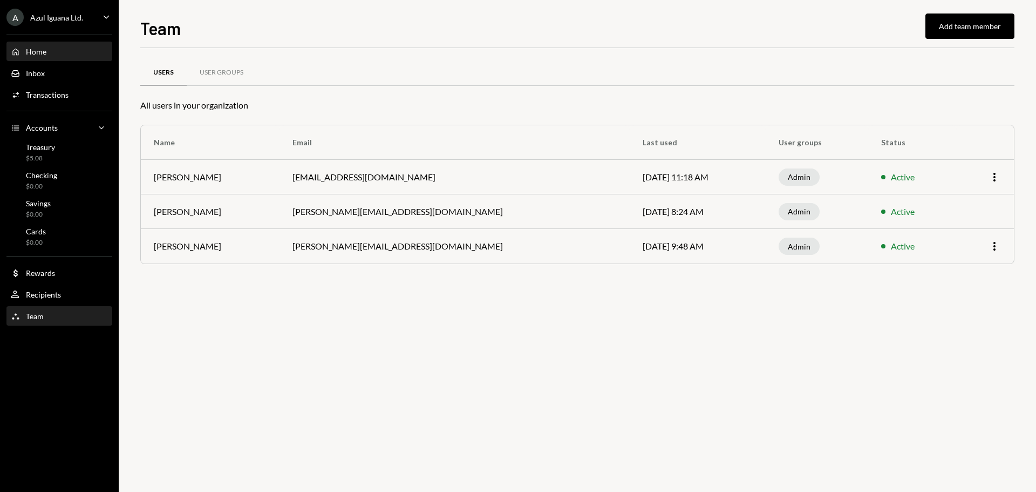
click at [63, 43] on div "Home Home" at bounding box center [59, 52] width 97 height 18
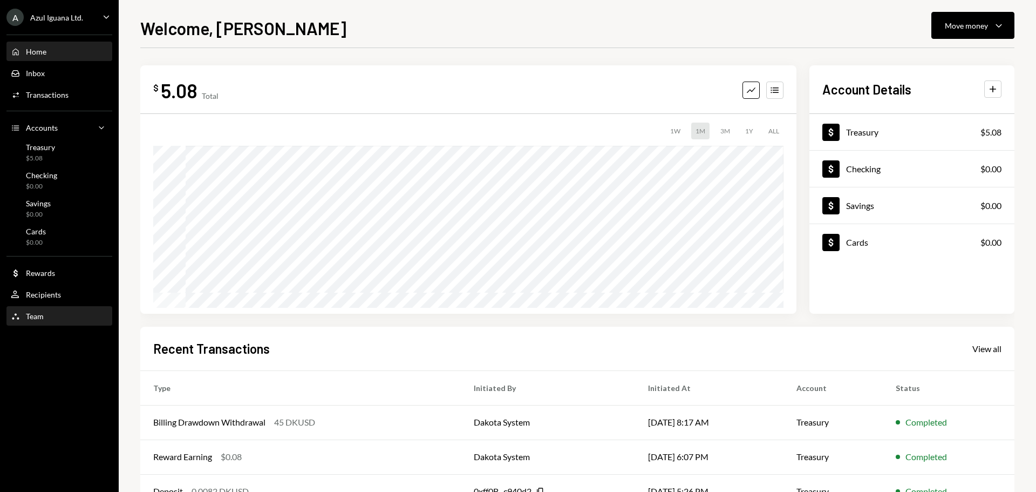
click at [43, 309] on div "Team Team" at bounding box center [59, 316] width 97 height 18
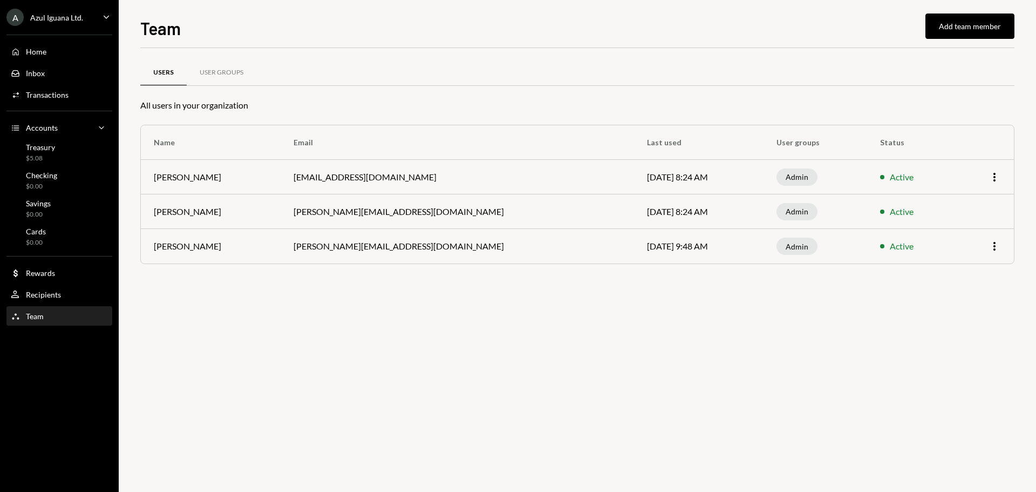
click at [868, 219] on td "Active" at bounding box center [911, 211] width 89 height 35
click at [634, 220] on td "[DATE] 8:25 AM" at bounding box center [699, 211] width 130 height 35
click at [634, 219] on td "[DATE] 8:25 AM" at bounding box center [699, 211] width 130 height 35
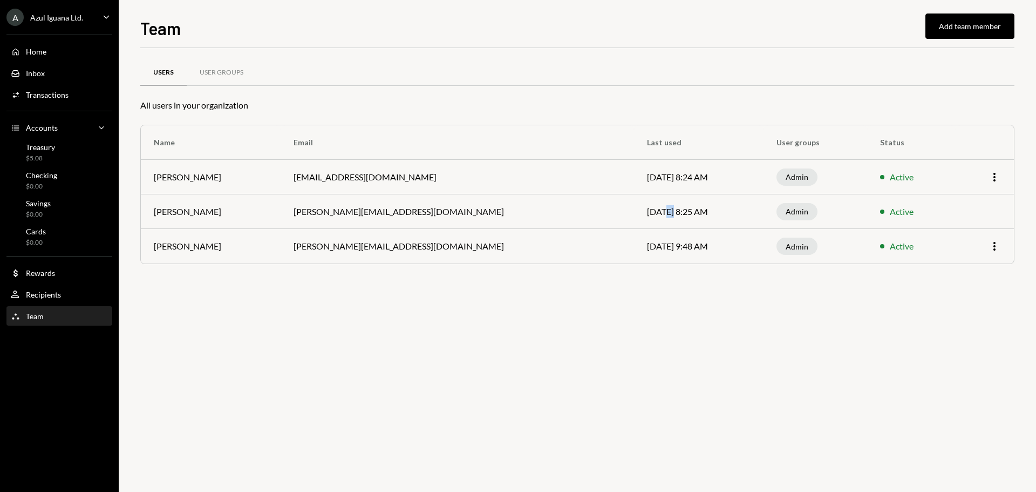
click at [634, 219] on td "[DATE] 8:25 AM" at bounding box center [699, 211] width 130 height 35
click at [634, 213] on td "[DATE] 8:25 AM" at bounding box center [699, 211] width 130 height 35
click at [634, 214] on td "[DATE] 8:25 AM" at bounding box center [699, 211] width 130 height 35
click at [640, 222] on td "[DATE] 8:25 AM" at bounding box center [699, 211] width 130 height 35
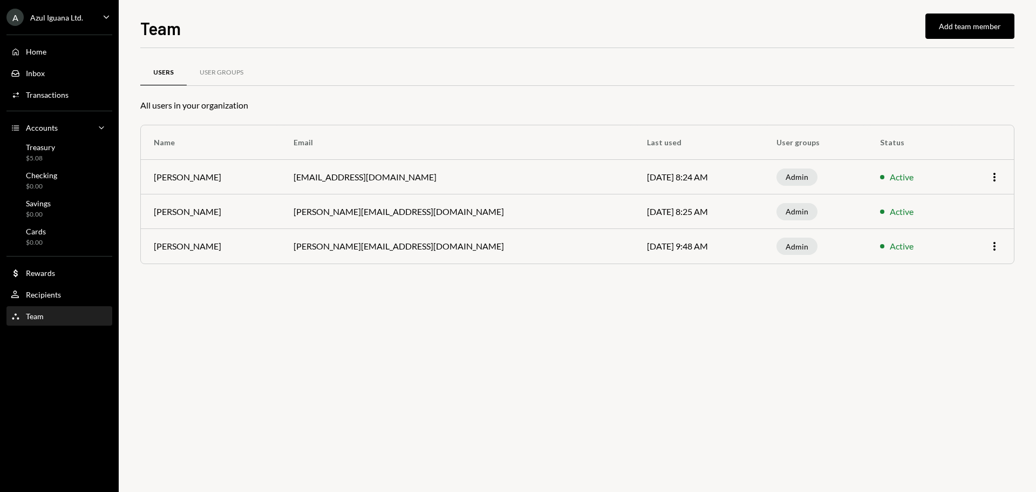
click at [634, 260] on td "[DATE] 9:48 AM" at bounding box center [699, 246] width 130 height 35
drag, startPoint x: 497, startPoint y: 251, endPoint x: 604, endPoint y: 260, distance: 107.2
click at [634, 260] on td "[DATE] 9:48 AM" at bounding box center [699, 246] width 130 height 35
click at [634, 255] on td "[DATE] 9:48 AM" at bounding box center [699, 246] width 130 height 35
click at [634, 256] on td "[DATE] 9:48 AM" at bounding box center [699, 246] width 130 height 35
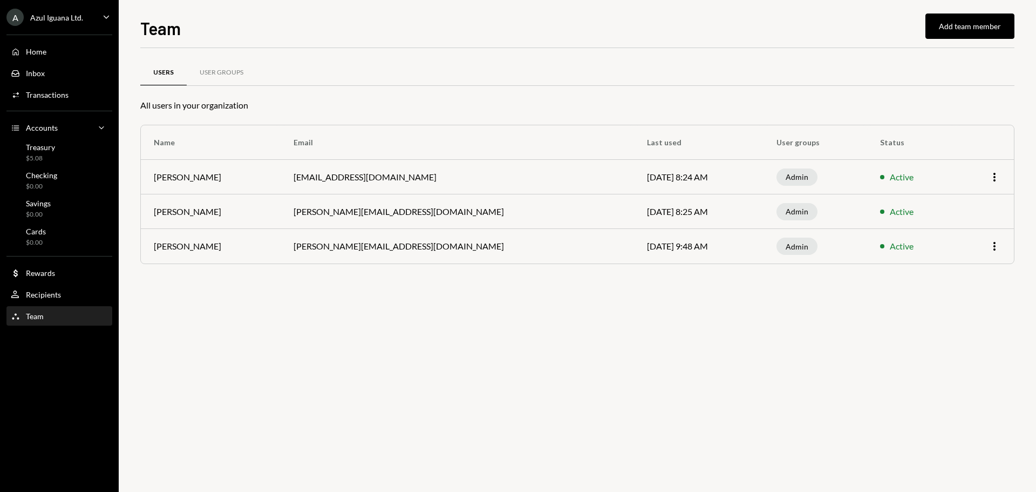
drag, startPoint x: 616, startPoint y: 248, endPoint x: 440, endPoint y: 244, distance: 176.0
click at [440, 244] on tr "[PERSON_NAME] [PERSON_NAME][EMAIL_ADDRESS][DOMAIN_NAME] [DATE] 9:48 AM Admin Ac…" at bounding box center [577, 246] width 873 height 35
click at [634, 257] on td "[DATE] 9:48 AM" at bounding box center [699, 246] width 130 height 35
click at [47, 52] on div "Home Home" at bounding box center [59, 52] width 97 height 10
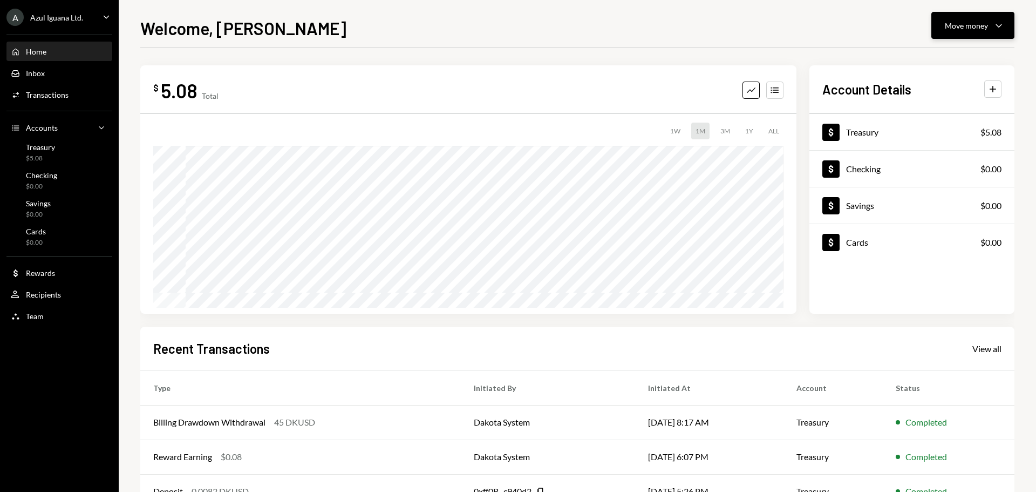
click at [955, 22] on div "Move money" at bounding box center [966, 25] width 43 height 11
click at [948, 108] on div "Deposit" at bounding box center [964, 106] width 79 height 11
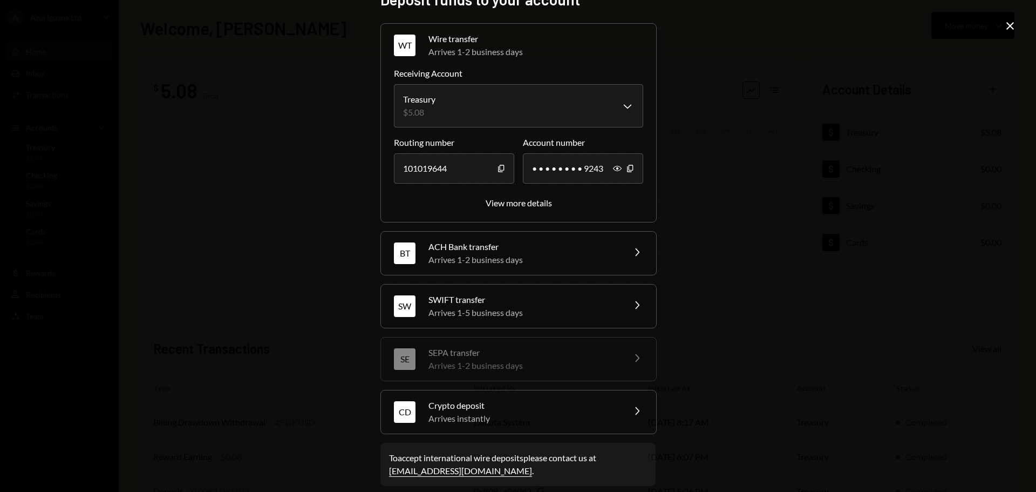
scroll to position [34, 0]
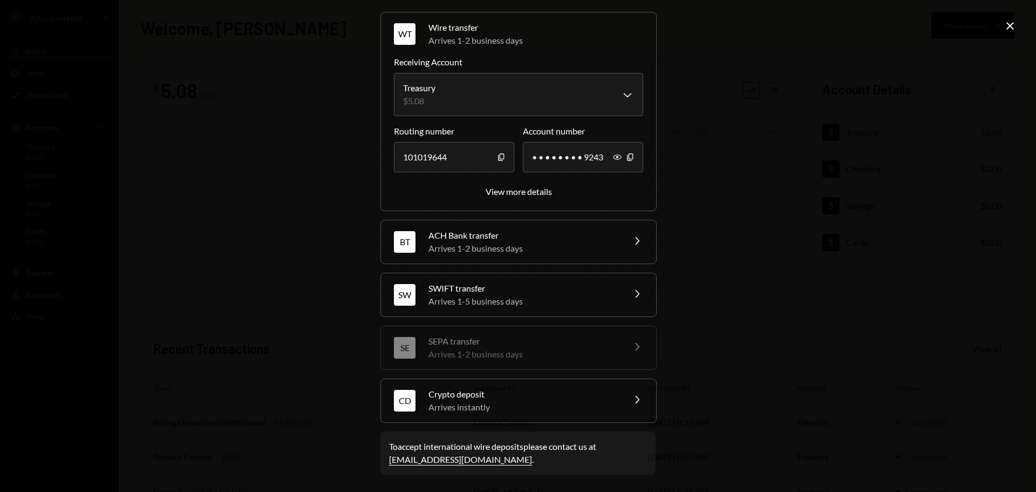
click at [519, 394] on div "Crypto deposit" at bounding box center [523, 393] width 189 height 13
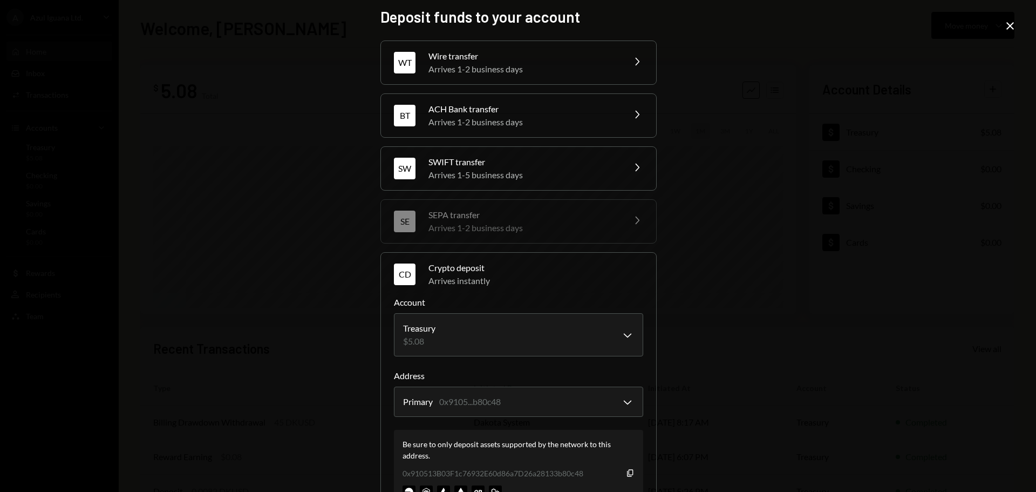
scroll to position [0, 0]
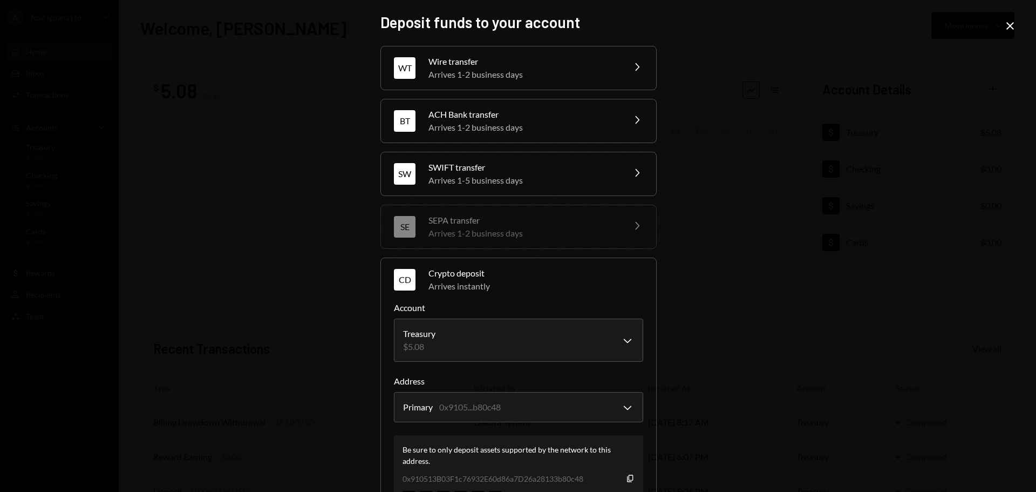
click at [785, 351] on div "**********" at bounding box center [518, 246] width 1036 height 492
click at [1020, 24] on div "**********" at bounding box center [518, 246] width 1036 height 492
click at [1007, 31] on icon "Close" at bounding box center [1010, 25] width 13 height 13
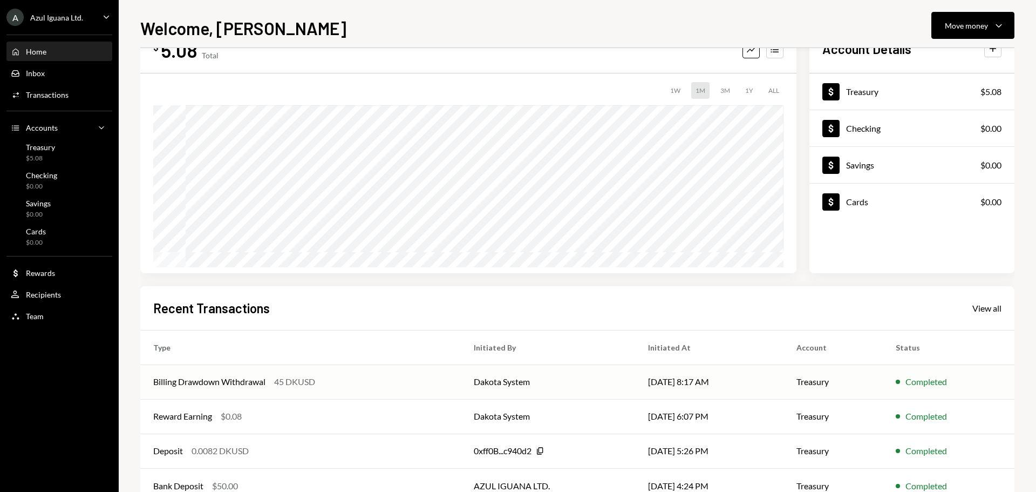
scroll to position [73, 0]
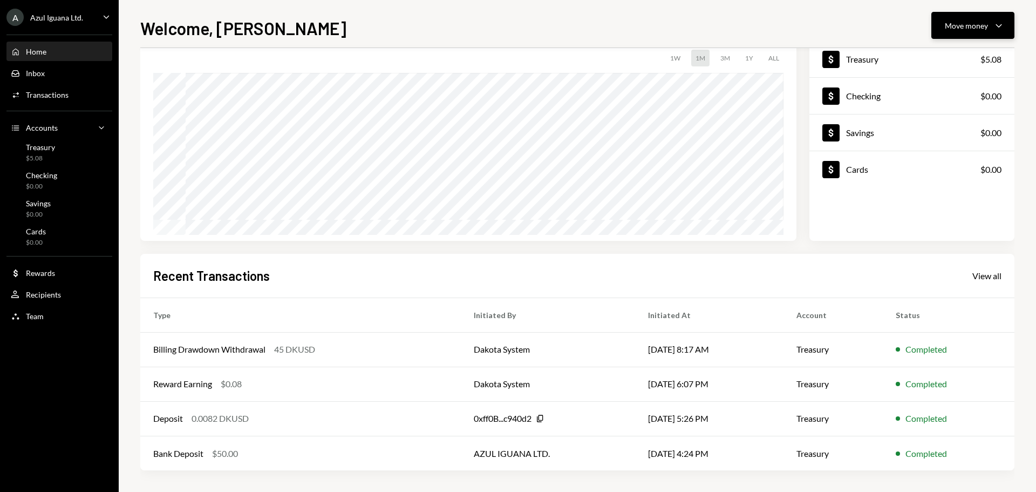
click at [972, 18] on button "Move money Caret Down" at bounding box center [973, 25] width 83 height 27
click at [954, 104] on div "Deposit" at bounding box center [964, 106] width 79 height 11
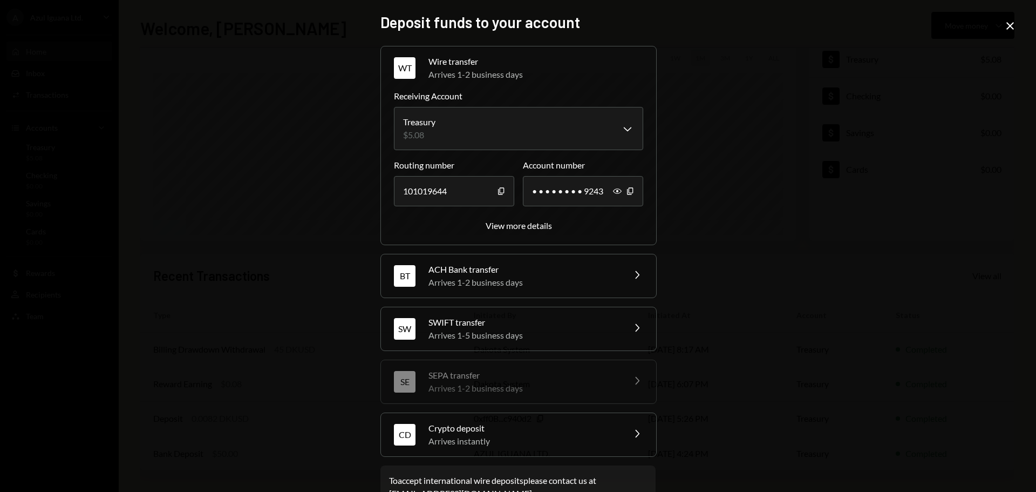
scroll to position [34, 0]
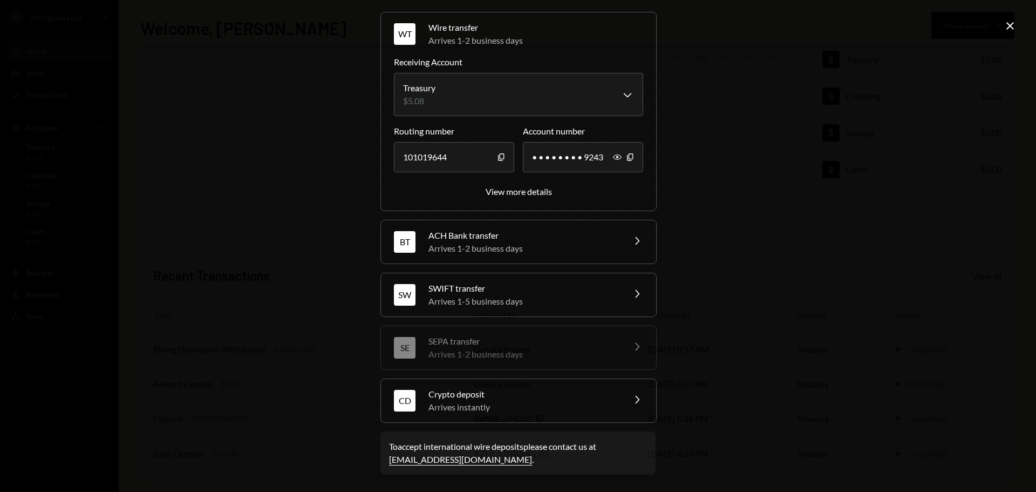
click at [519, 399] on div "Crypto deposit" at bounding box center [523, 393] width 189 height 13
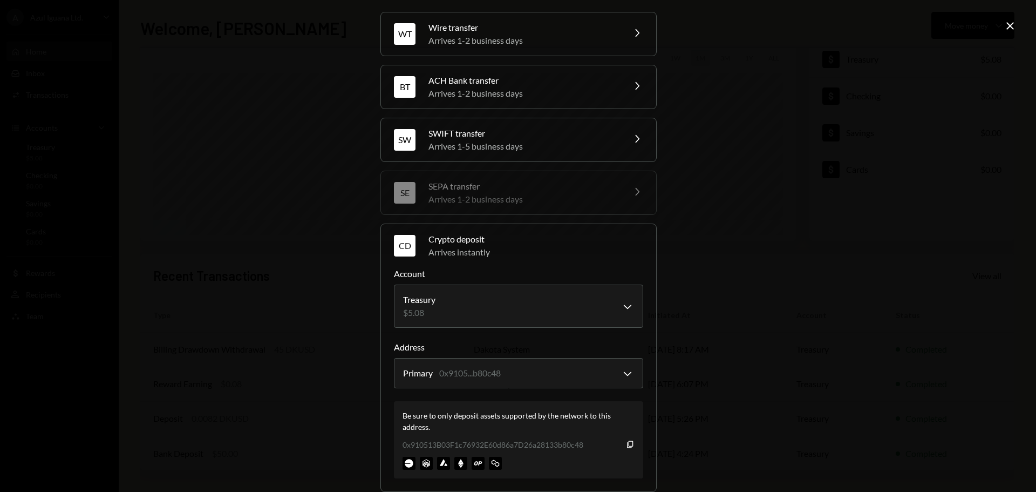
scroll to position [103, 0]
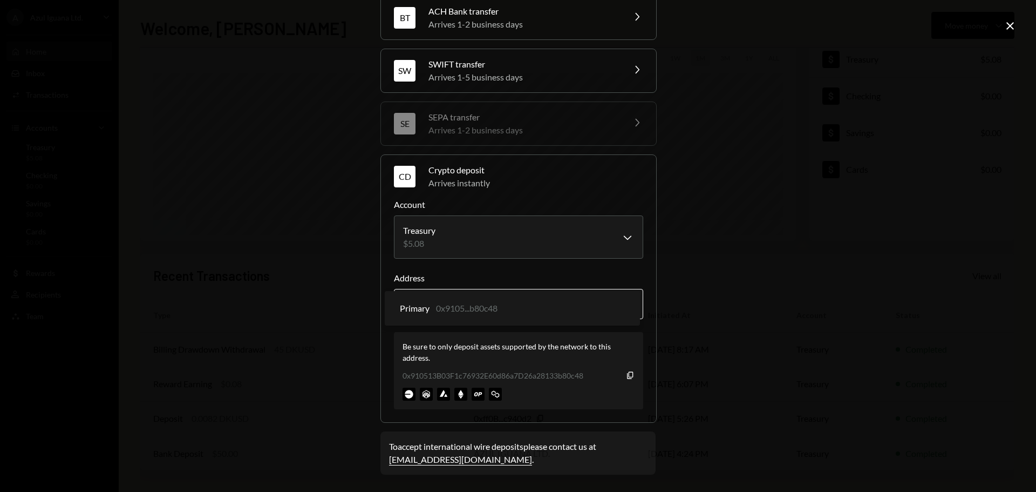
click at [617, 302] on body "A Azul Iguana Ltd. Caret Down Home Home Inbox Inbox Activities Transactions Acc…" at bounding box center [518, 246] width 1036 height 492
click at [621, 223] on body "A Azul Iguana Ltd. Caret Down Home Home Inbox Inbox Activities Transactions Acc…" at bounding box center [518, 246] width 1036 height 492
click at [785, 241] on div "**********" at bounding box center [518, 246] width 1036 height 492
click at [724, 315] on div "**********" at bounding box center [518, 246] width 1036 height 492
drag, startPoint x: 742, startPoint y: 285, endPoint x: 749, endPoint y: 322, distance: 37.4
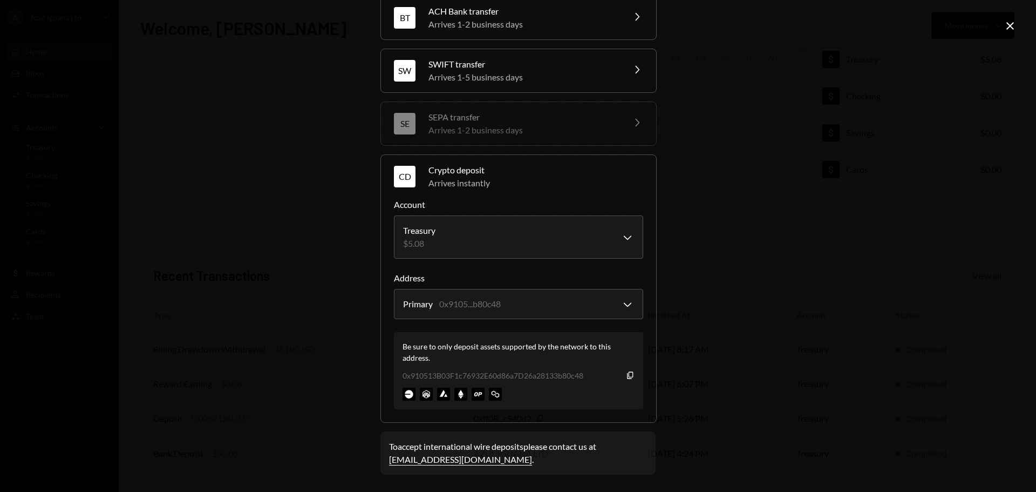
click at [754, 322] on div "**********" at bounding box center [518, 246] width 1036 height 492
click at [749, 322] on div "**********" at bounding box center [518, 246] width 1036 height 492
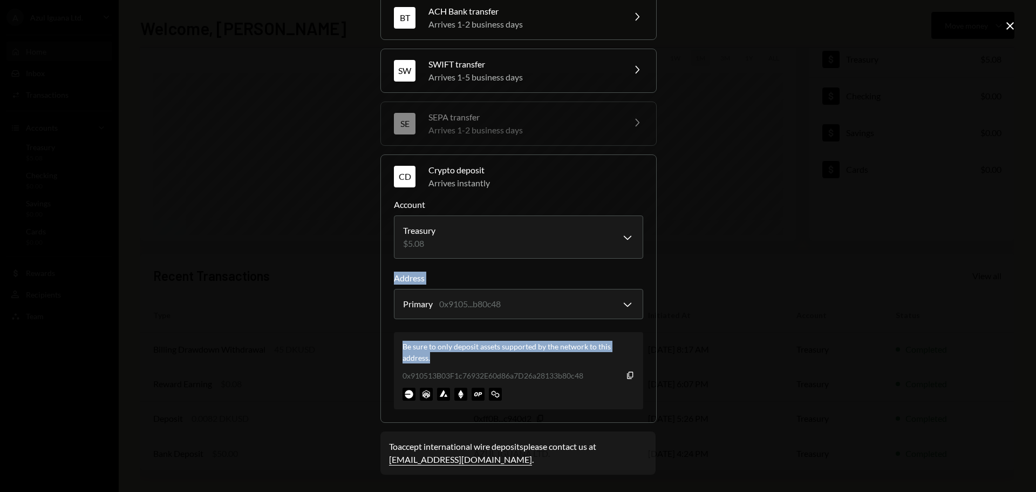
drag, startPoint x: 772, startPoint y: 293, endPoint x: 757, endPoint y: 352, distance: 61.7
click at [757, 352] on div "**********" at bounding box center [518, 246] width 1036 height 492
drag, startPoint x: 758, startPoint y: 351, endPoint x: 751, endPoint y: 349, distance: 8.0
click at [759, 351] on div "**********" at bounding box center [518, 246] width 1036 height 492
click at [754, 349] on div "**********" at bounding box center [518, 246] width 1036 height 492
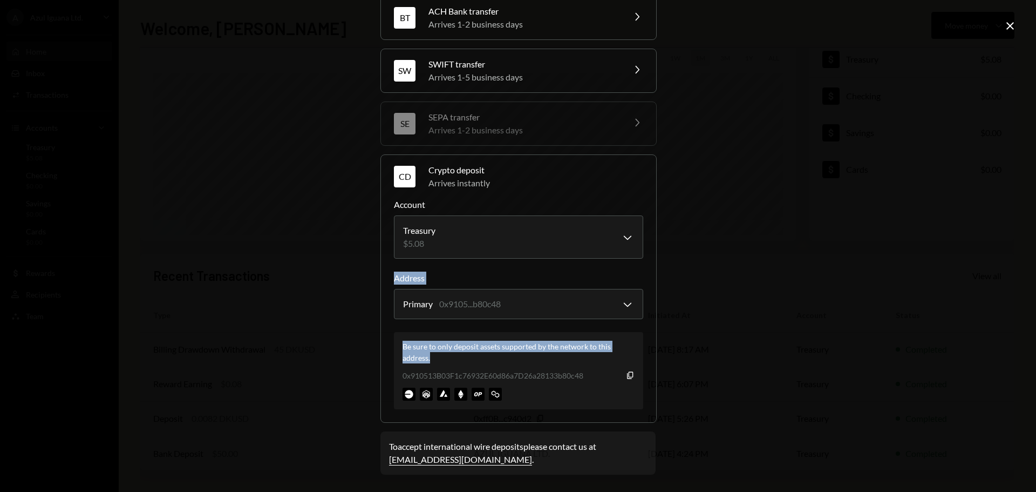
click at [754, 348] on div "**********" at bounding box center [518, 246] width 1036 height 492
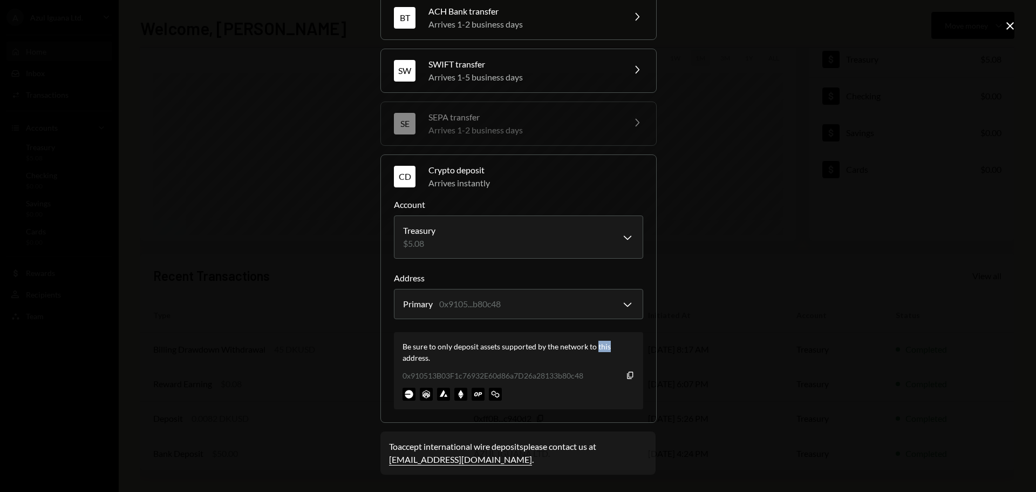
drag, startPoint x: 754, startPoint y: 347, endPoint x: 719, endPoint y: 351, distance: 35.9
click at [756, 352] on div "**********" at bounding box center [518, 246] width 1036 height 492
click at [474, 353] on div "Be sure to only deposit assets supported by the network to this address." at bounding box center [519, 352] width 232 height 23
click at [474, 352] on div "Be sure to only deposit assets supported by the network to this address." at bounding box center [519, 352] width 232 height 23
click at [474, 353] on div "Be sure to only deposit assets supported by the network to this address." at bounding box center [519, 352] width 232 height 23
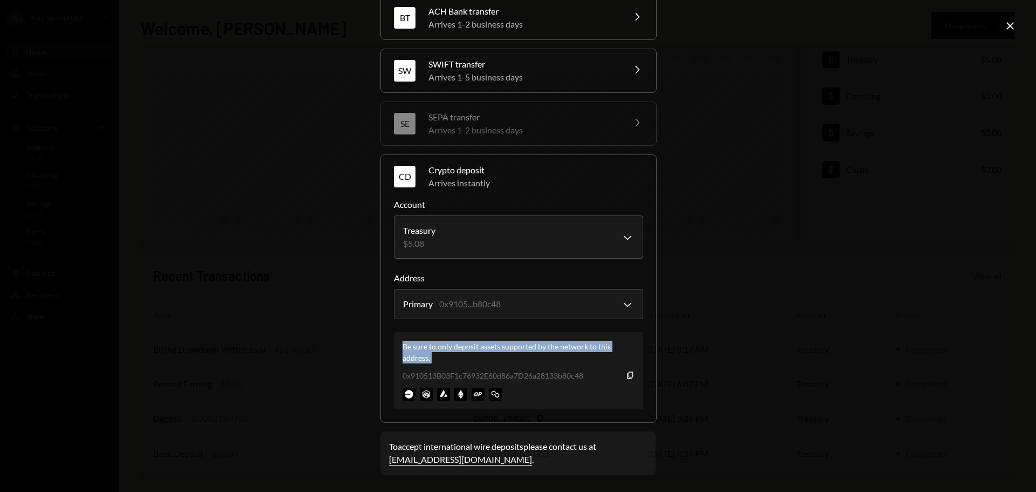
click at [453, 343] on div "Be sure to only deposit assets supported by the network to this address." at bounding box center [519, 352] width 232 height 23
click at [491, 395] on img at bounding box center [495, 393] width 13 height 13
click at [758, 220] on div "**********" at bounding box center [518, 246] width 1036 height 492
click at [754, 226] on div "**********" at bounding box center [518, 246] width 1036 height 492
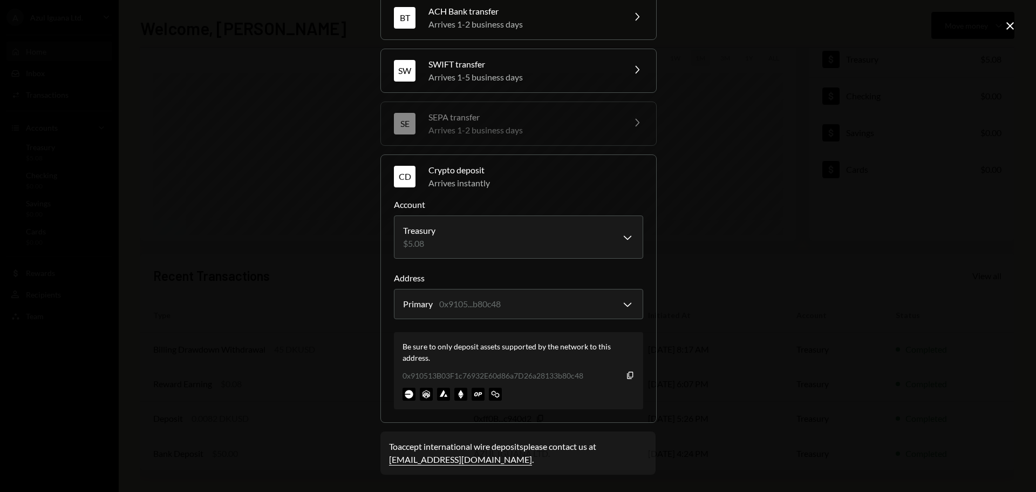
click at [263, 203] on div "**********" at bounding box center [518, 246] width 1036 height 492
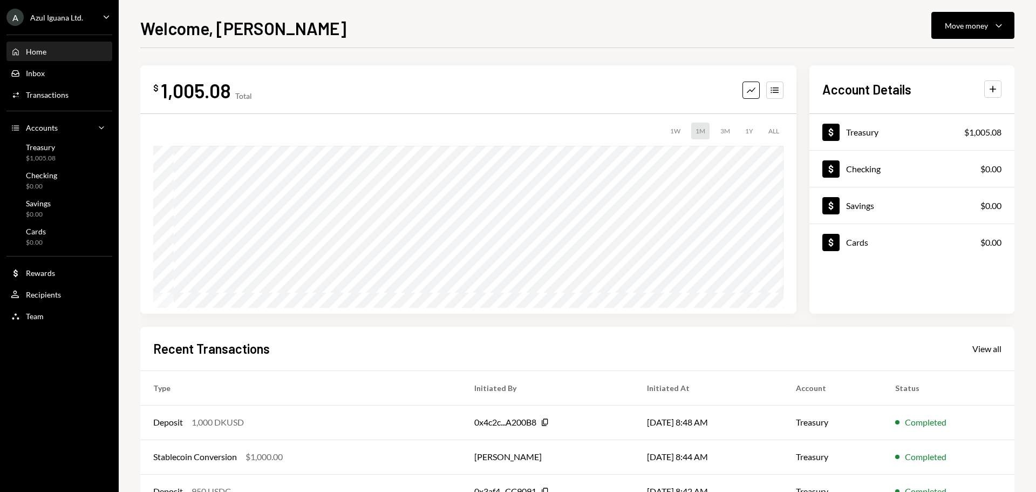
click at [89, 16] on div "A Azul Iguana Ltd. Caret Down" at bounding box center [59, 17] width 119 height 17
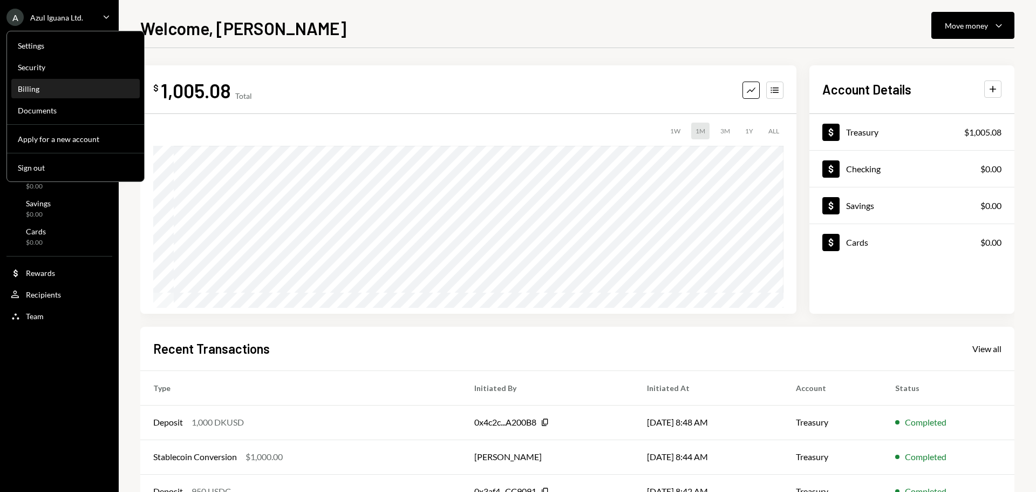
click at [57, 88] on div "Billing" at bounding box center [75, 88] width 115 height 9
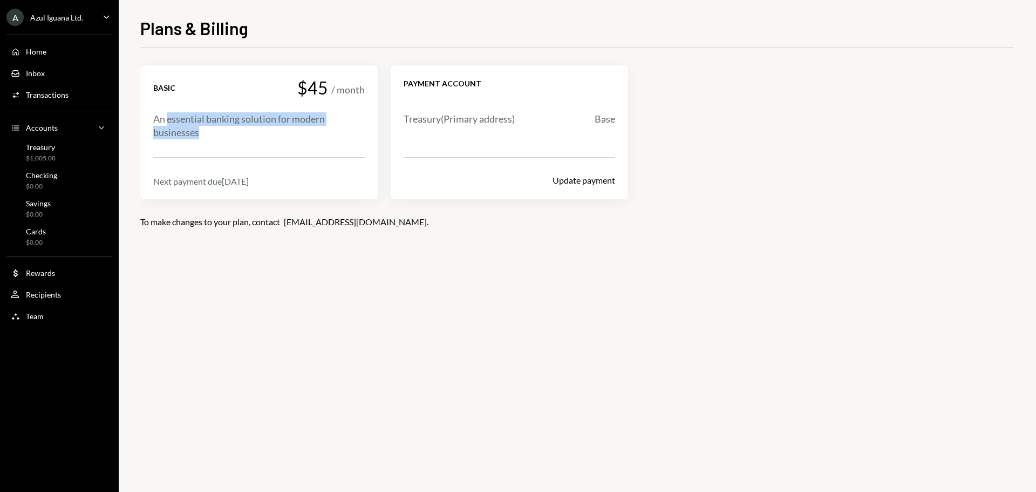
drag, startPoint x: 168, startPoint y: 115, endPoint x: 229, endPoint y: 141, distance: 66.0
click at [229, 141] on div "Basic $45 / month An essential banking solution for modern businesses Next paym…" at bounding box center [259, 132] width 212 height 108
click at [444, 121] on div "Treasury ( Primary address)" at bounding box center [459, 118] width 111 height 13
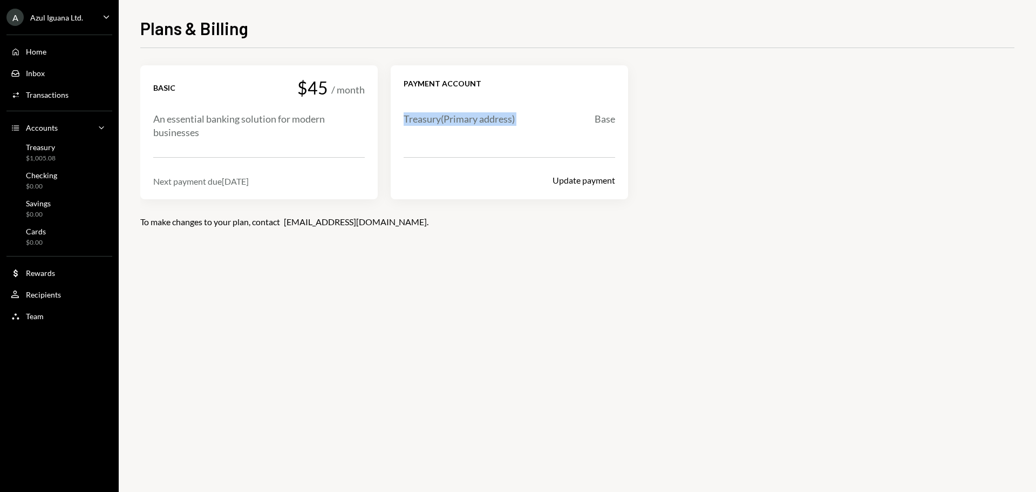
click at [444, 121] on div "Treasury ( Primary address)" at bounding box center [459, 118] width 111 height 13
click at [604, 114] on div "Base" at bounding box center [605, 118] width 21 height 13
click at [45, 52] on div "Home" at bounding box center [36, 51] width 21 height 9
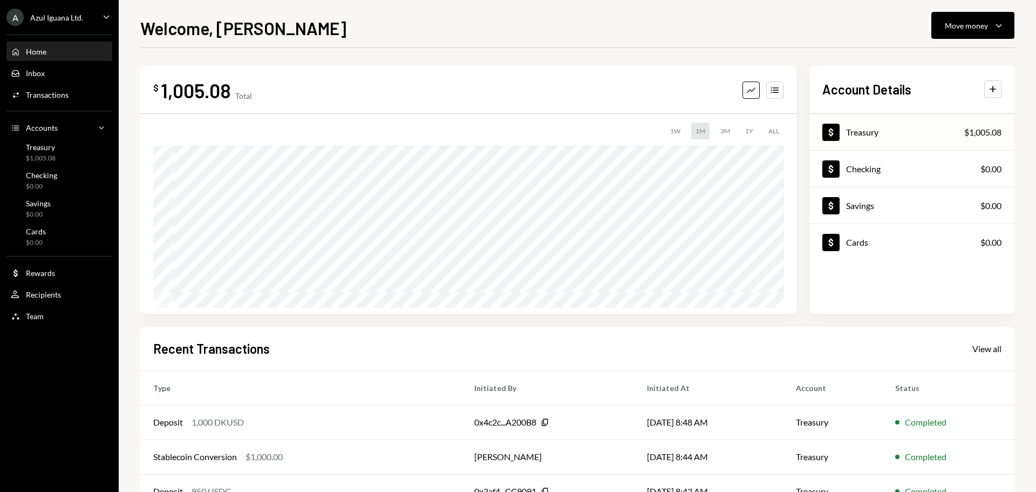
click at [909, 135] on div "Dollar Treasury $1,005.08" at bounding box center [912, 132] width 205 height 35
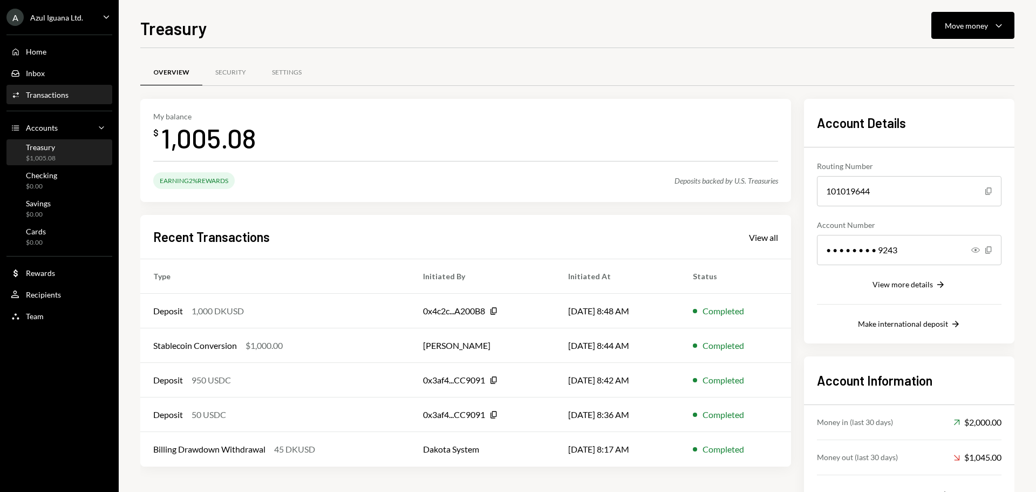
click at [71, 96] on div "Activities Transactions" at bounding box center [59, 95] width 97 height 10
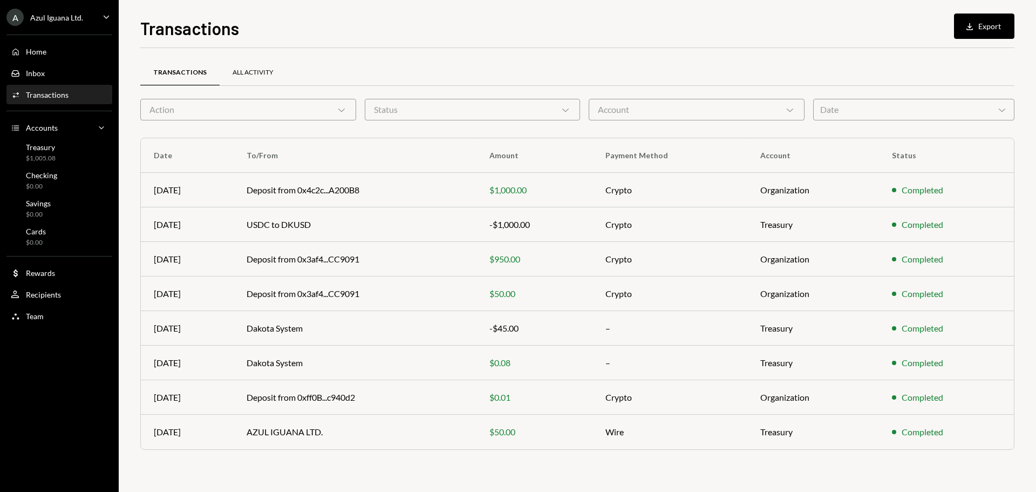
click at [257, 79] on div "All Activity" at bounding box center [253, 73] width 67 height 26
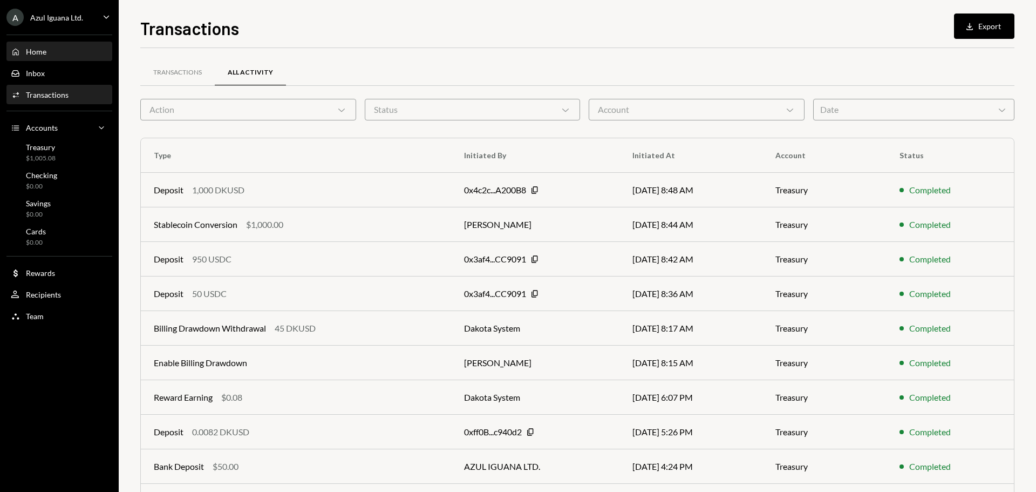
click at [31, 60] on div "Home Home" at bounding box center [59, 52] width 97 height 18
